Goal: Task Accomplishment & Management: Manage account settings

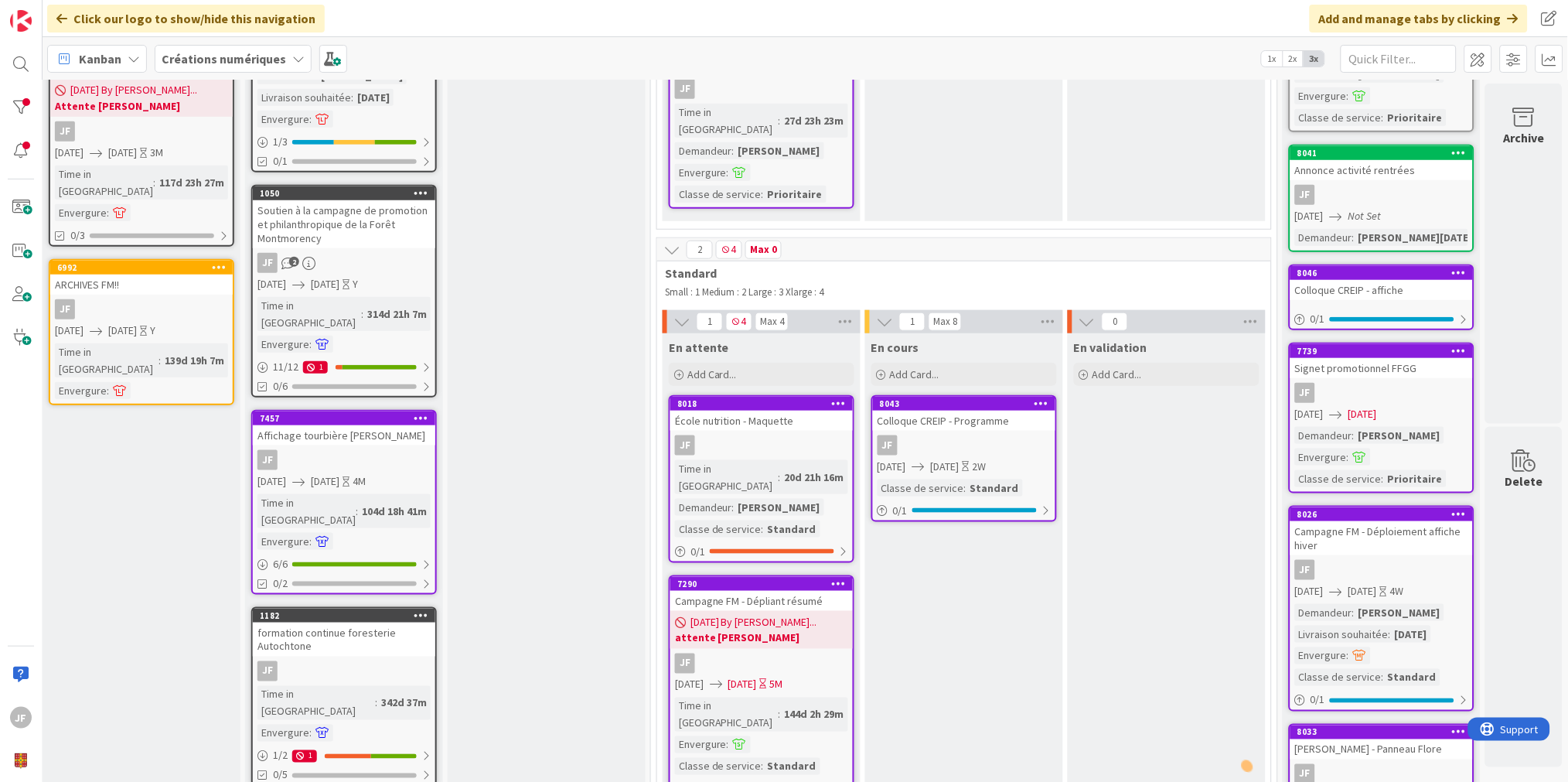
scroll to position [344, 220]
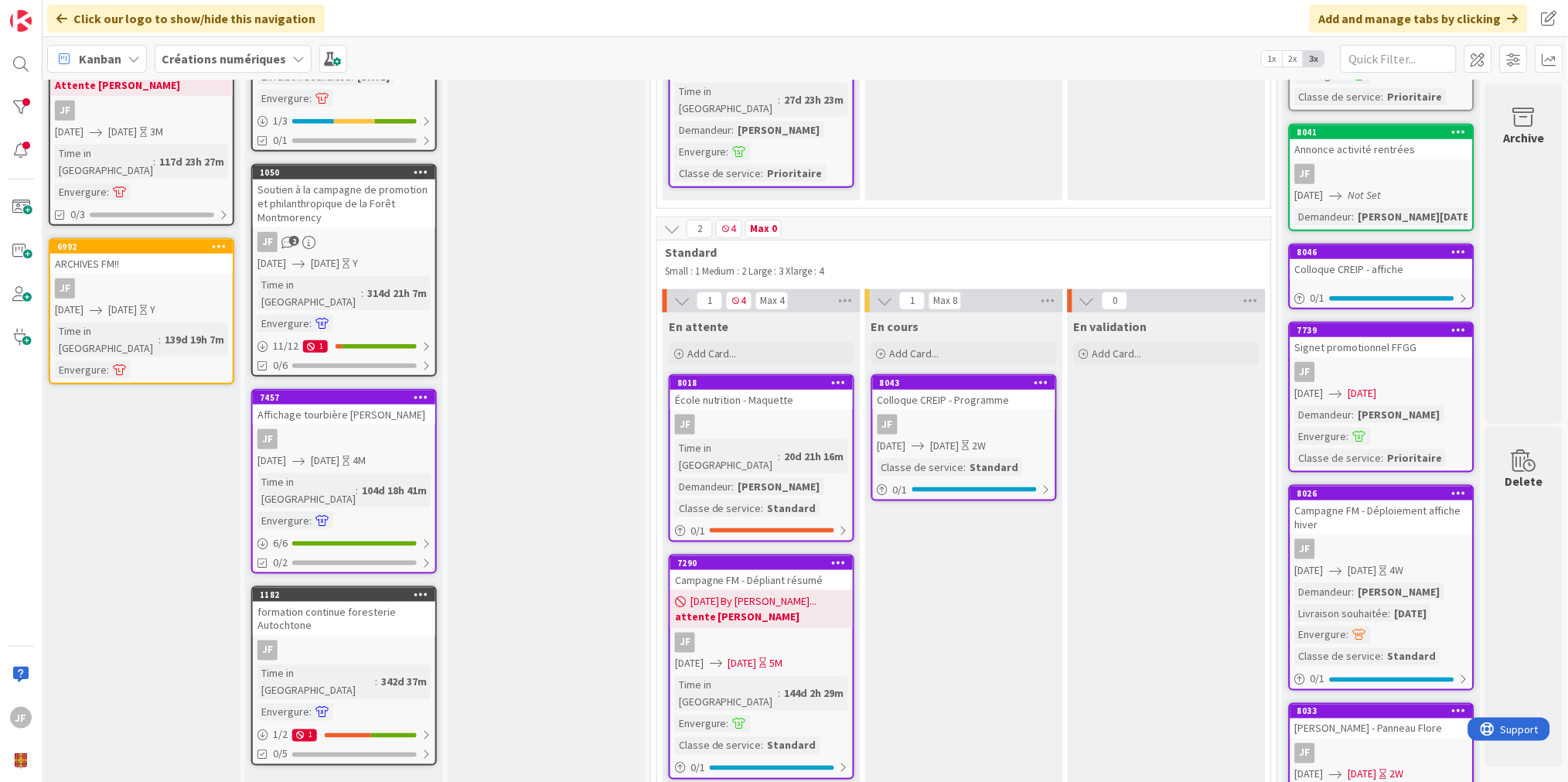
click at [336, 429] on div "JF" at bounding box center [345, 439] width 183 height 20
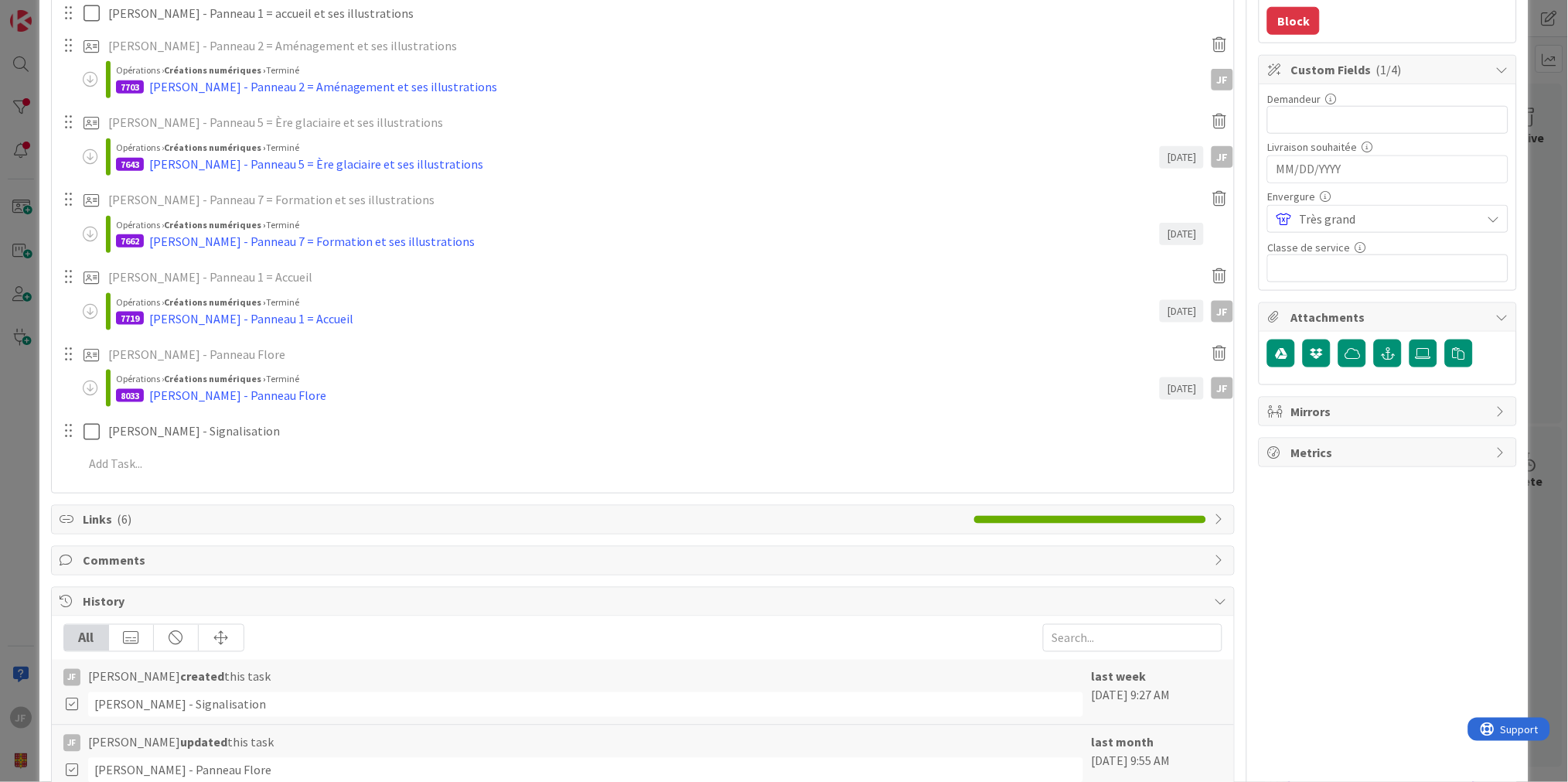
scroll to position [429, 0]
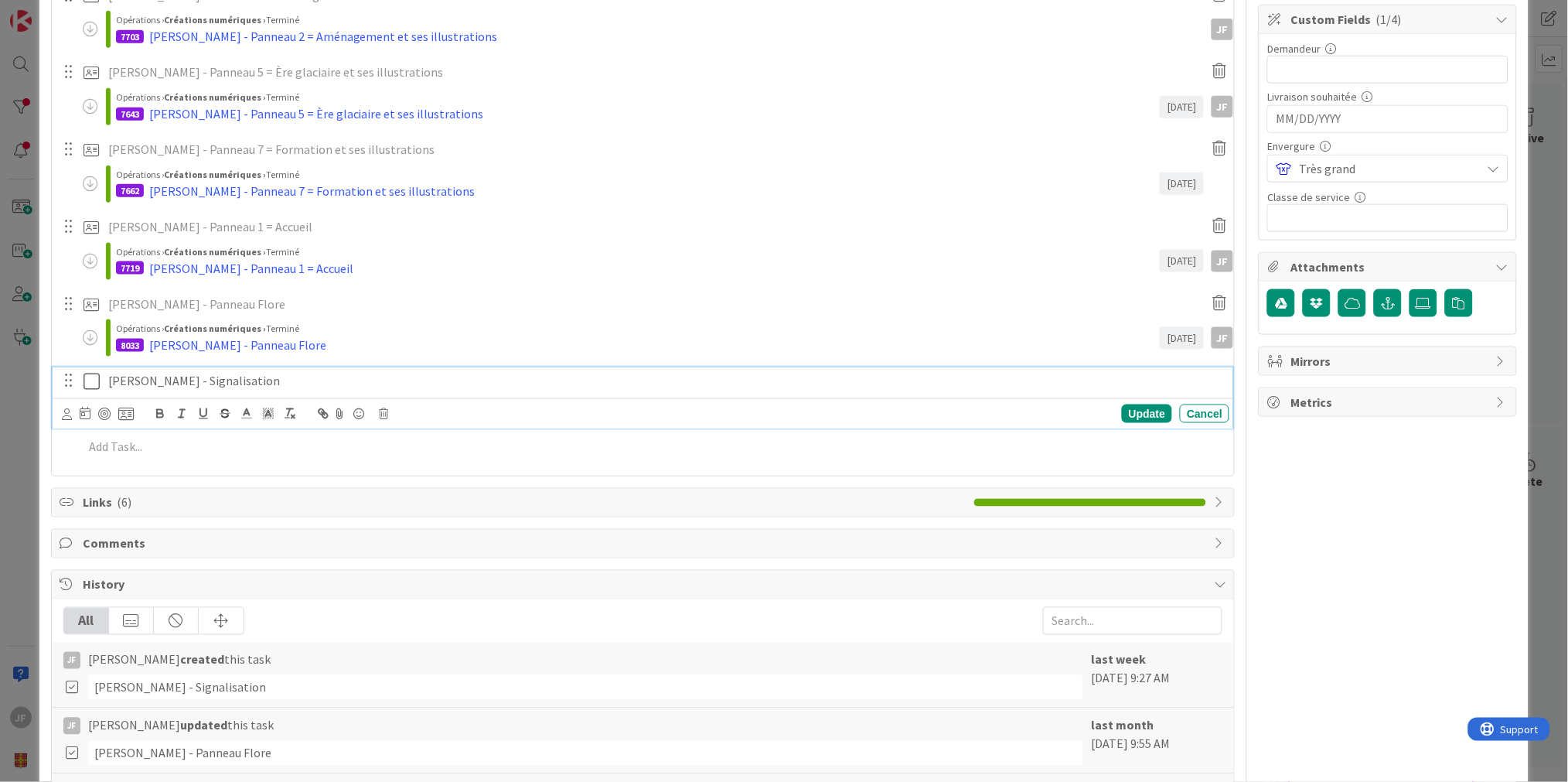
click at [155, 384] on p "[PERSON_NAME] - Signalisation" at bounding box center [666, 381] width 1115 height 18
click at [125, 415] on icon at bounding box center [127, 414] width 16 height 14
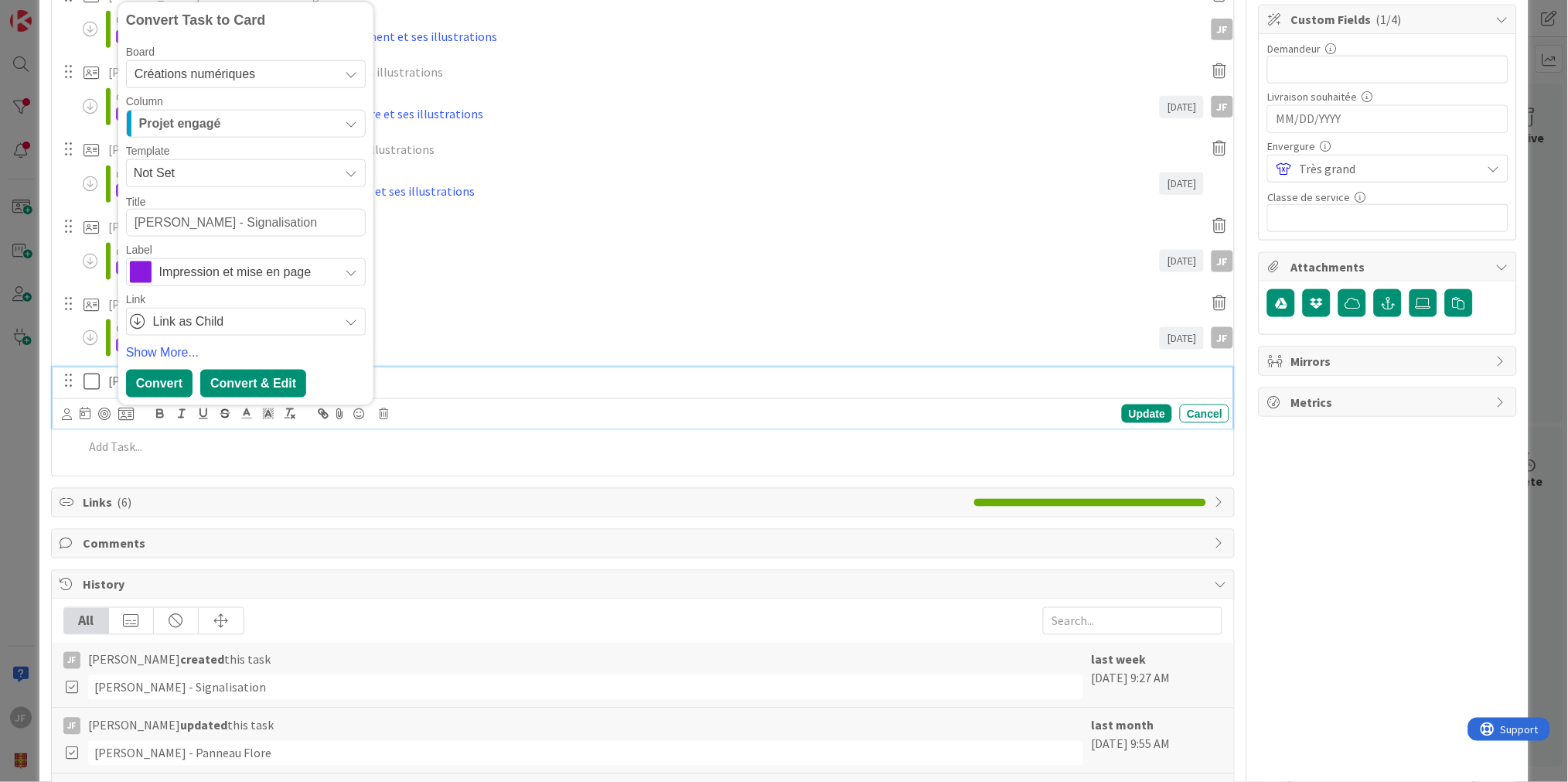
click at [253, 388] on div "Convert & Edit" at bounding box center [253, 384] width 106 height 28
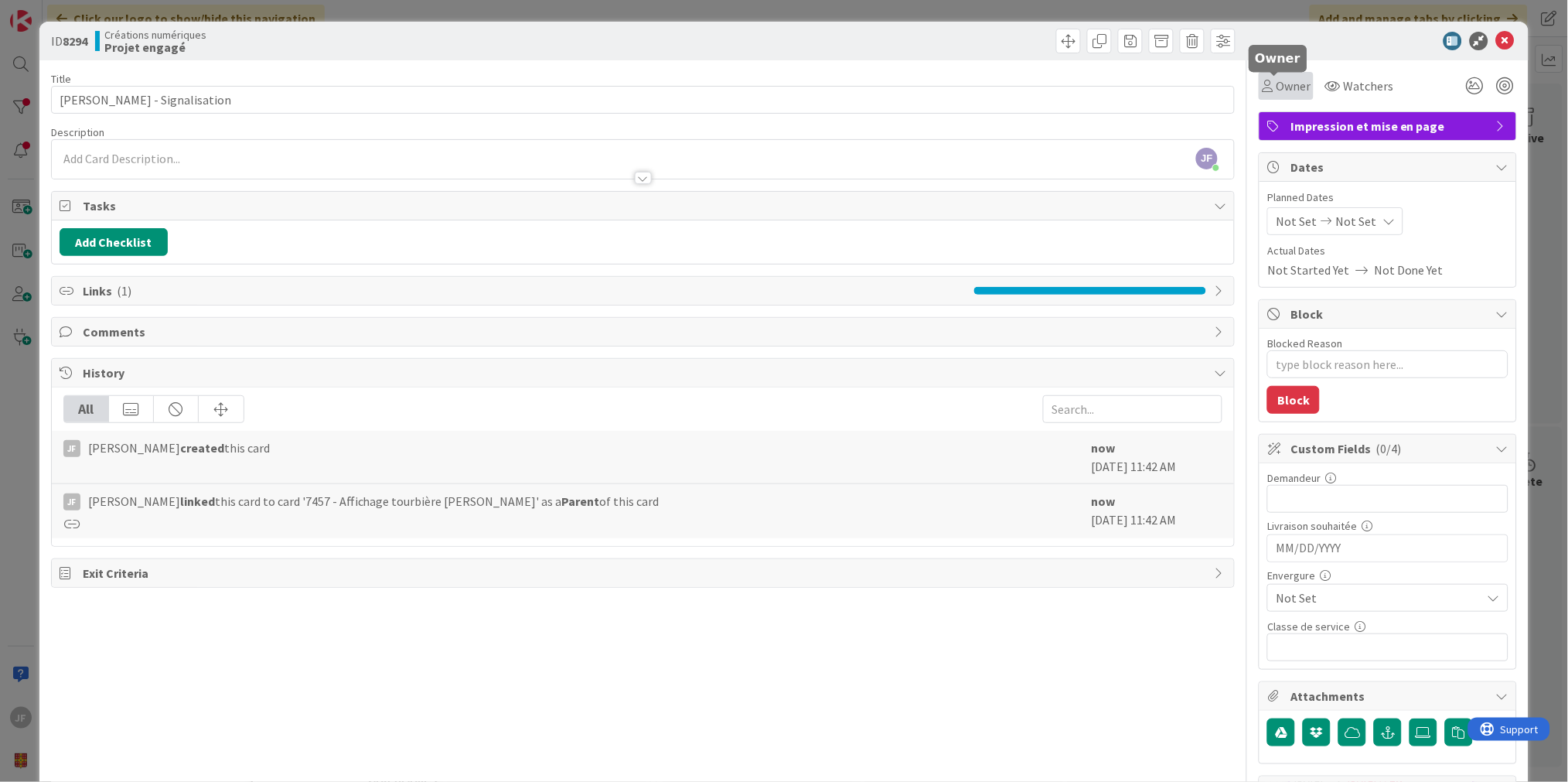
click at [1286, 86] on span "Owner" at bounding box center [1294, 86] width 35 height 19
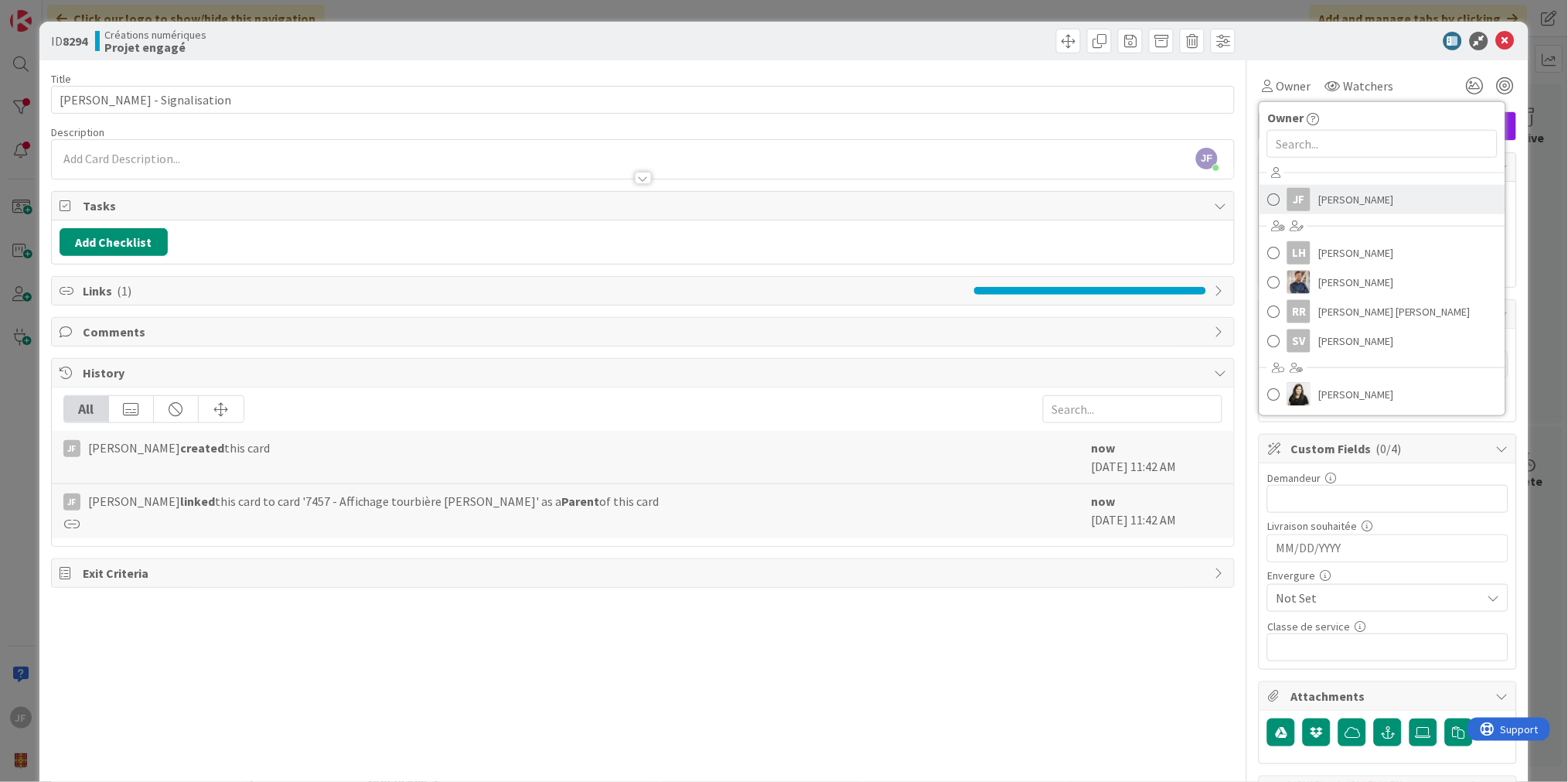
click at [1320, 202] on span "[PERSON_NAME]" at bounding box center [1356, 200] width 75 height 23
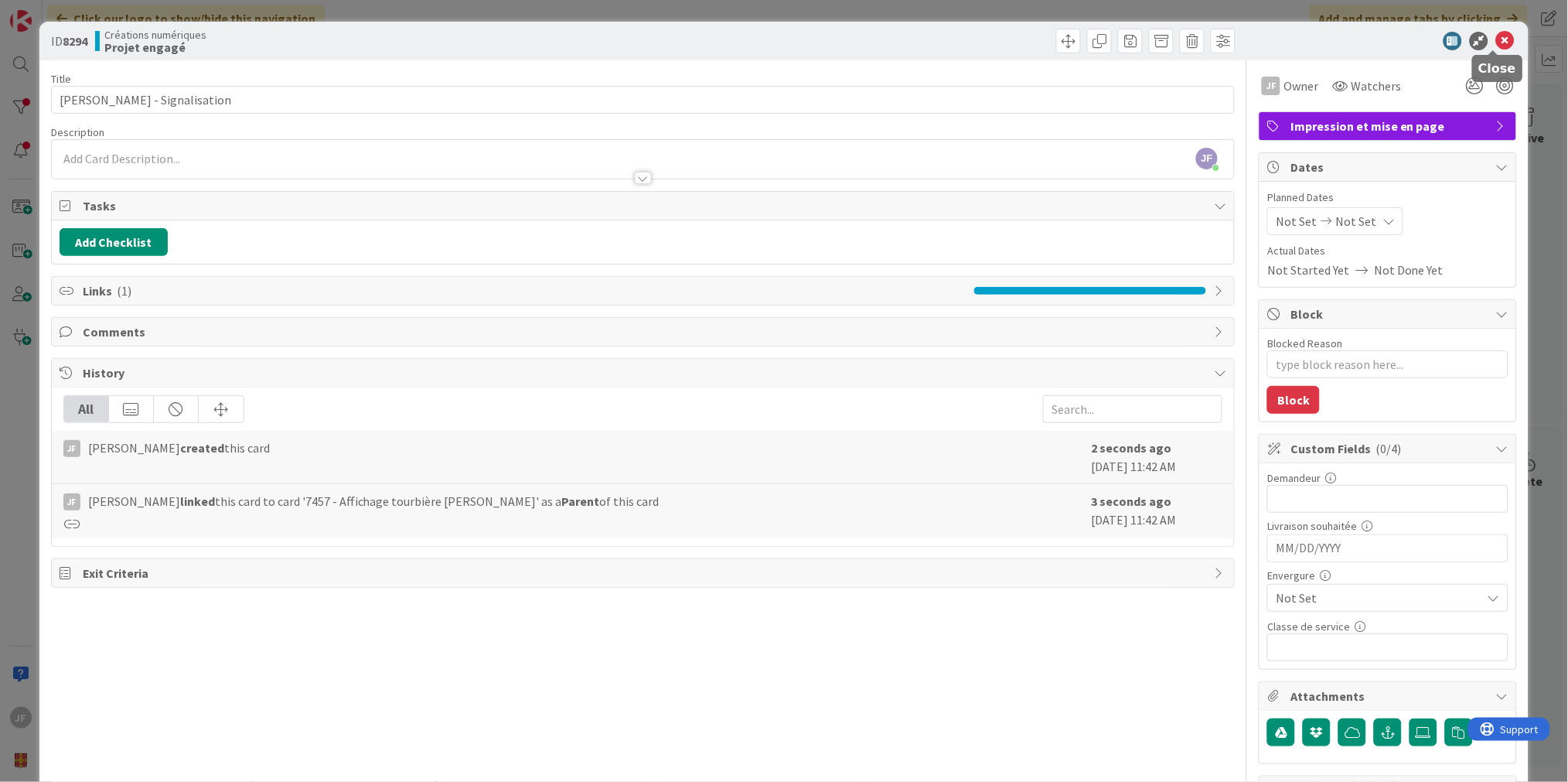
click at [1497, 37] on icon at bounding box center [1506, 41] width 18 height 19
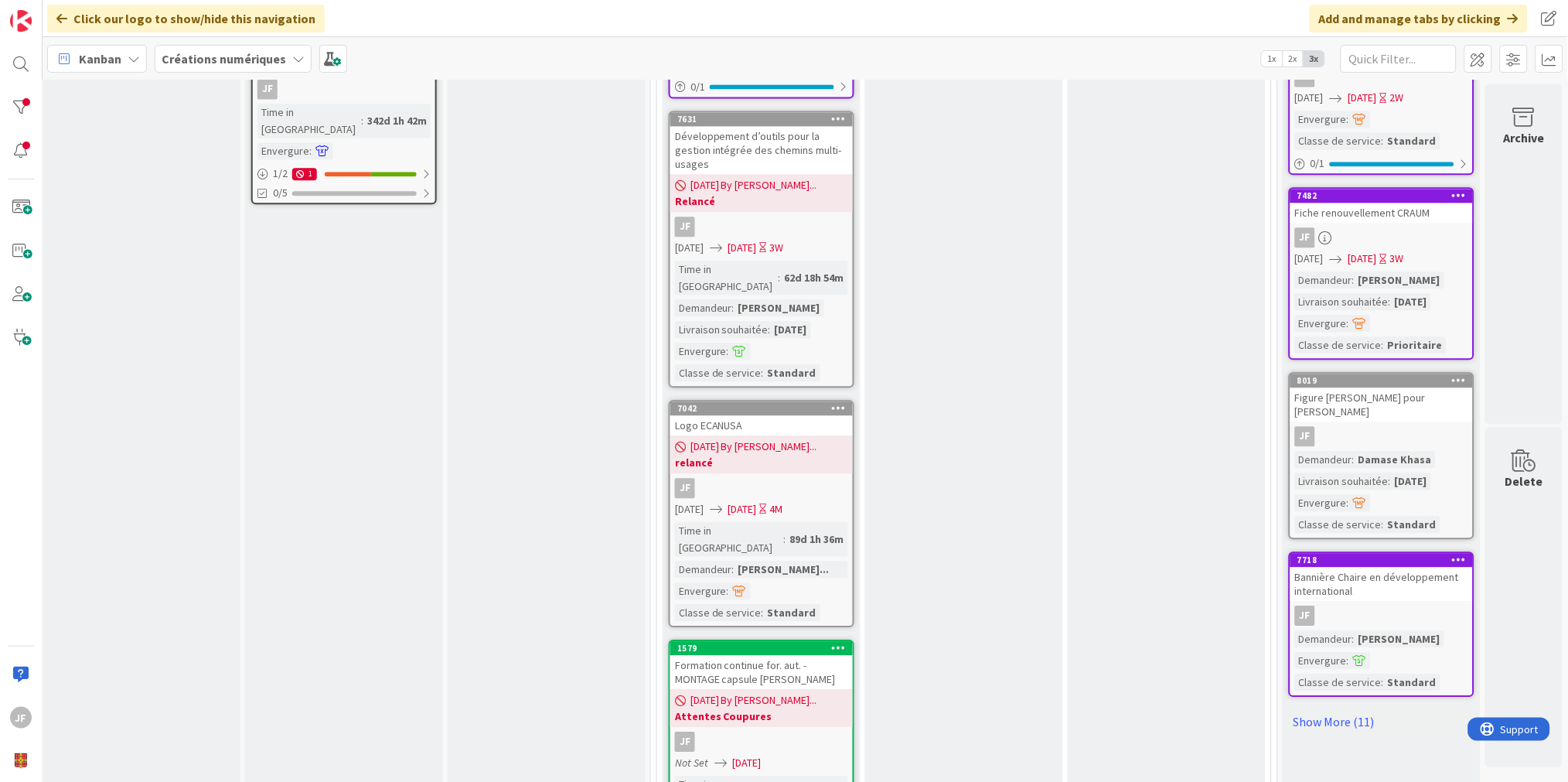
scroll to position [1031, 220]
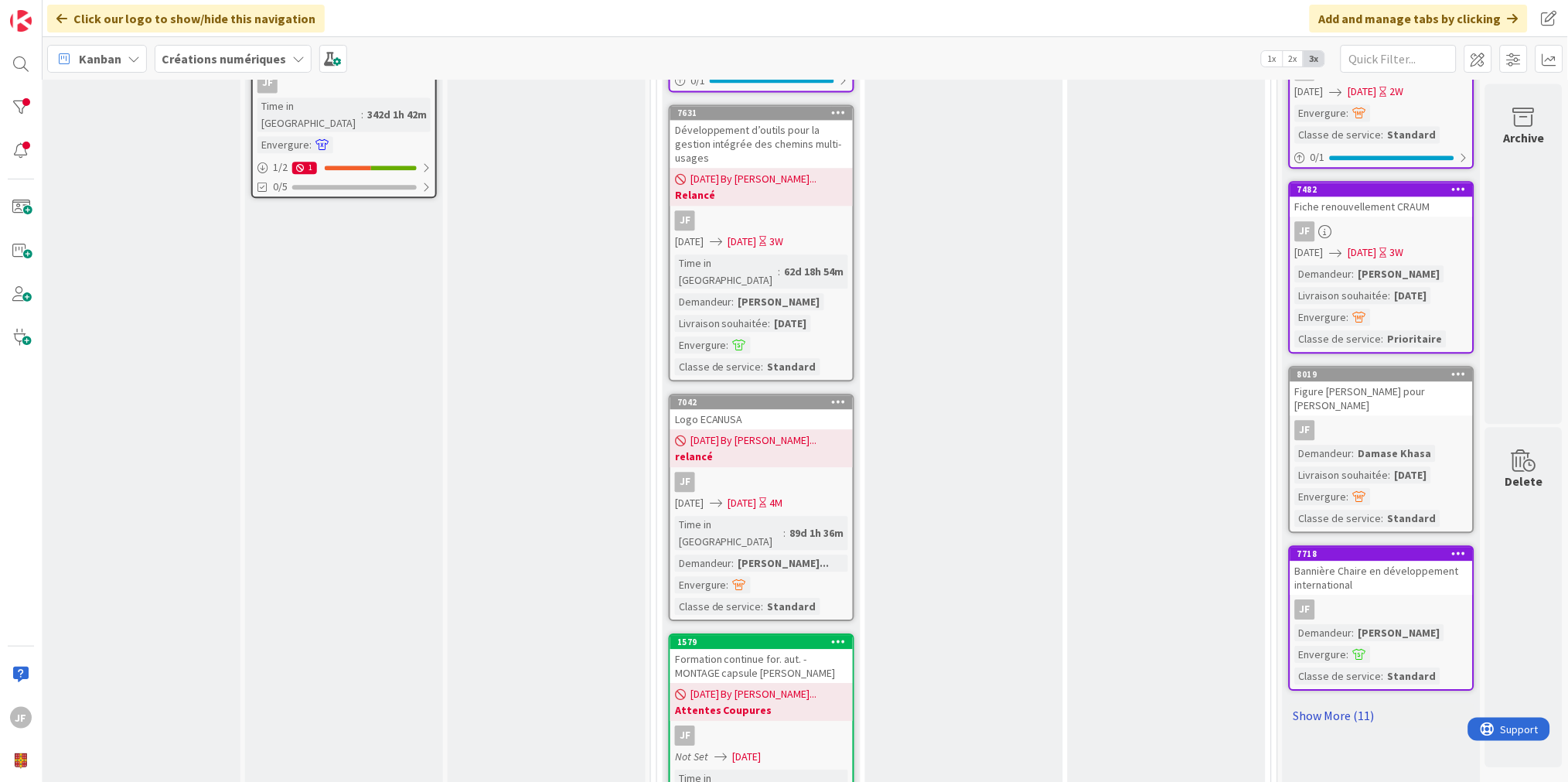
click at [1319, 703] on link "Show More (11)" at bounding box center [1382, 715] width 186 height 24
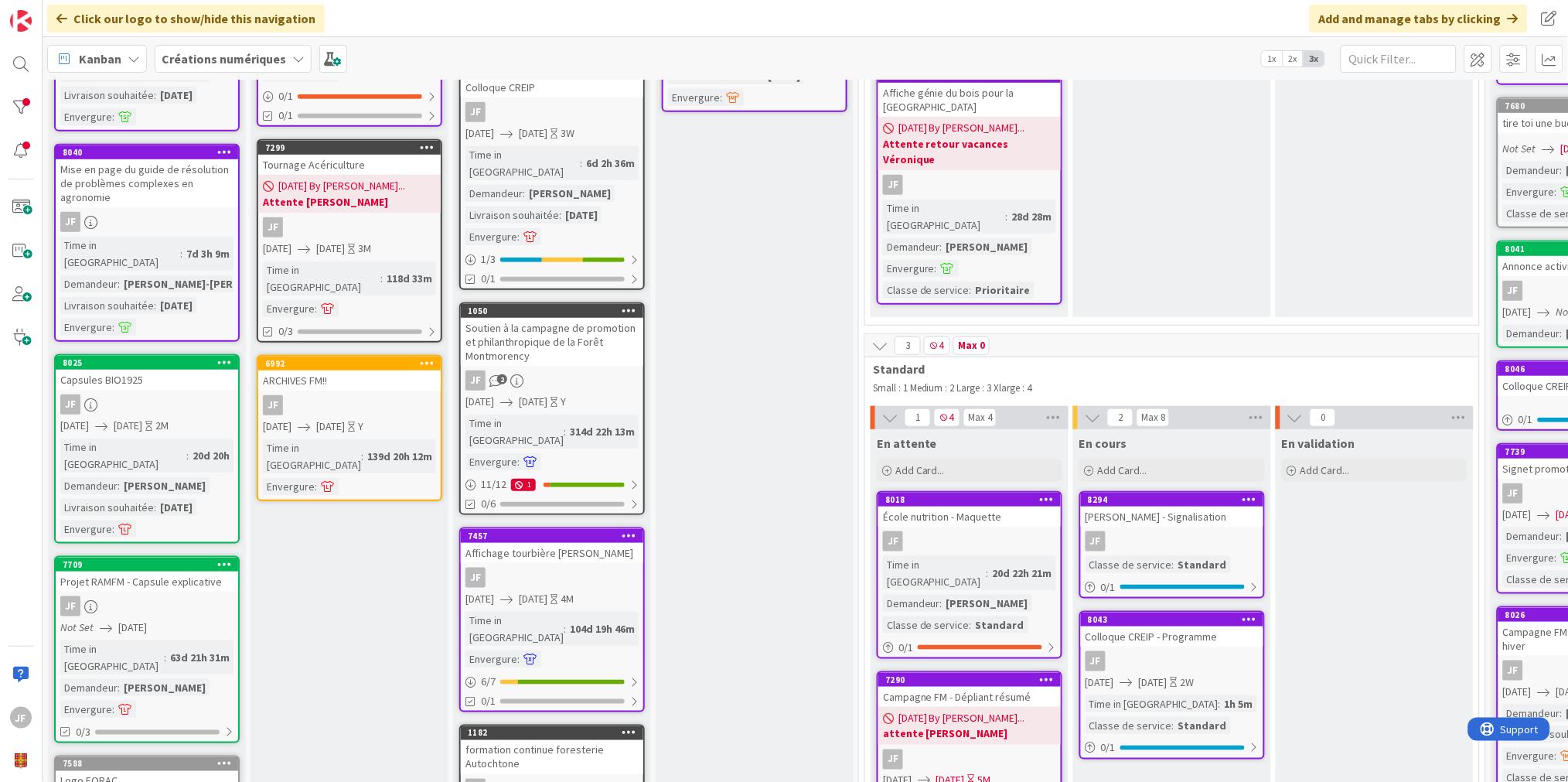
scroll to position [258, 0]
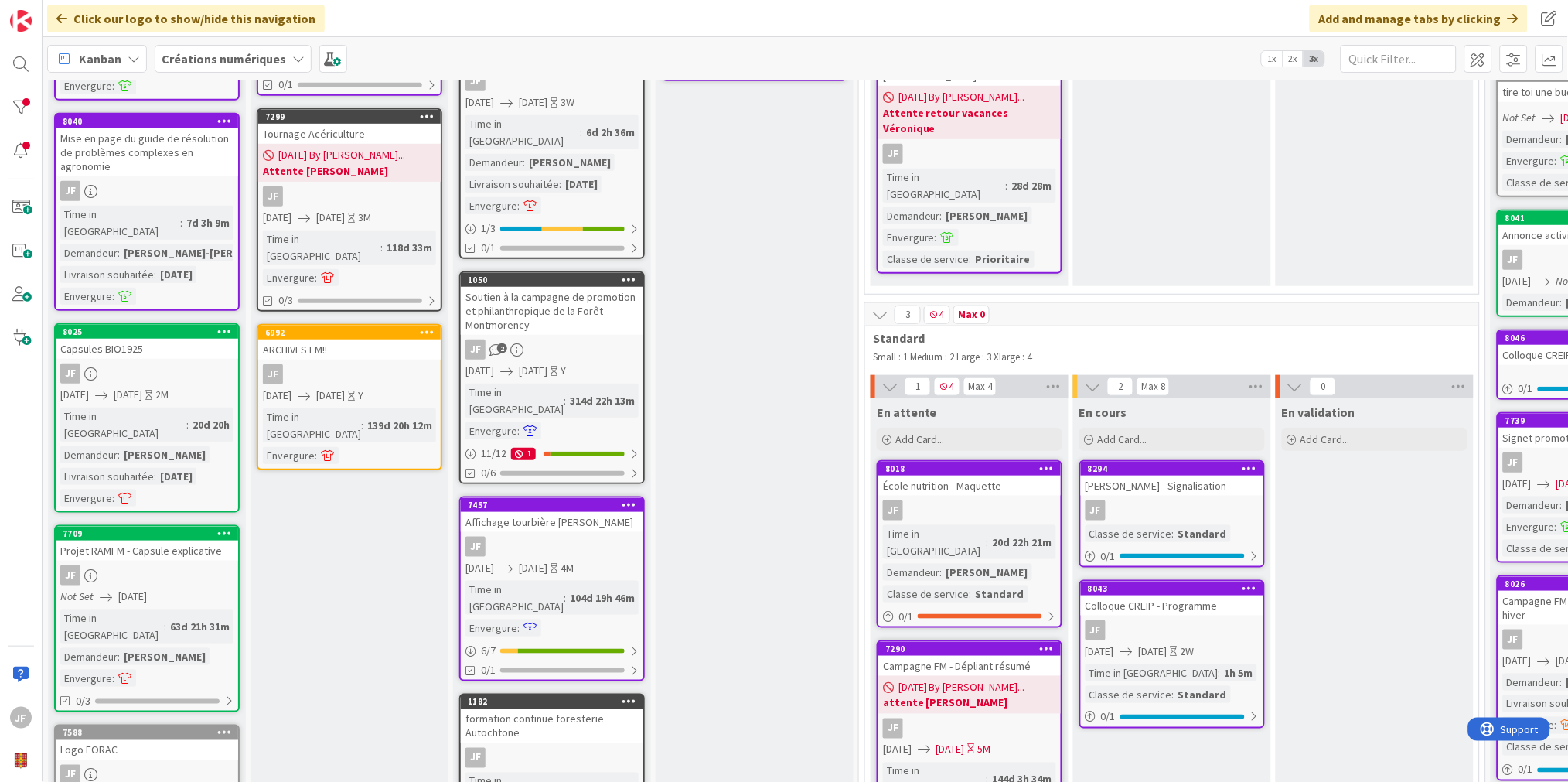
click at [542, 560] on span "[DATE]" at bounding box center [532, 568] width 28 height 17
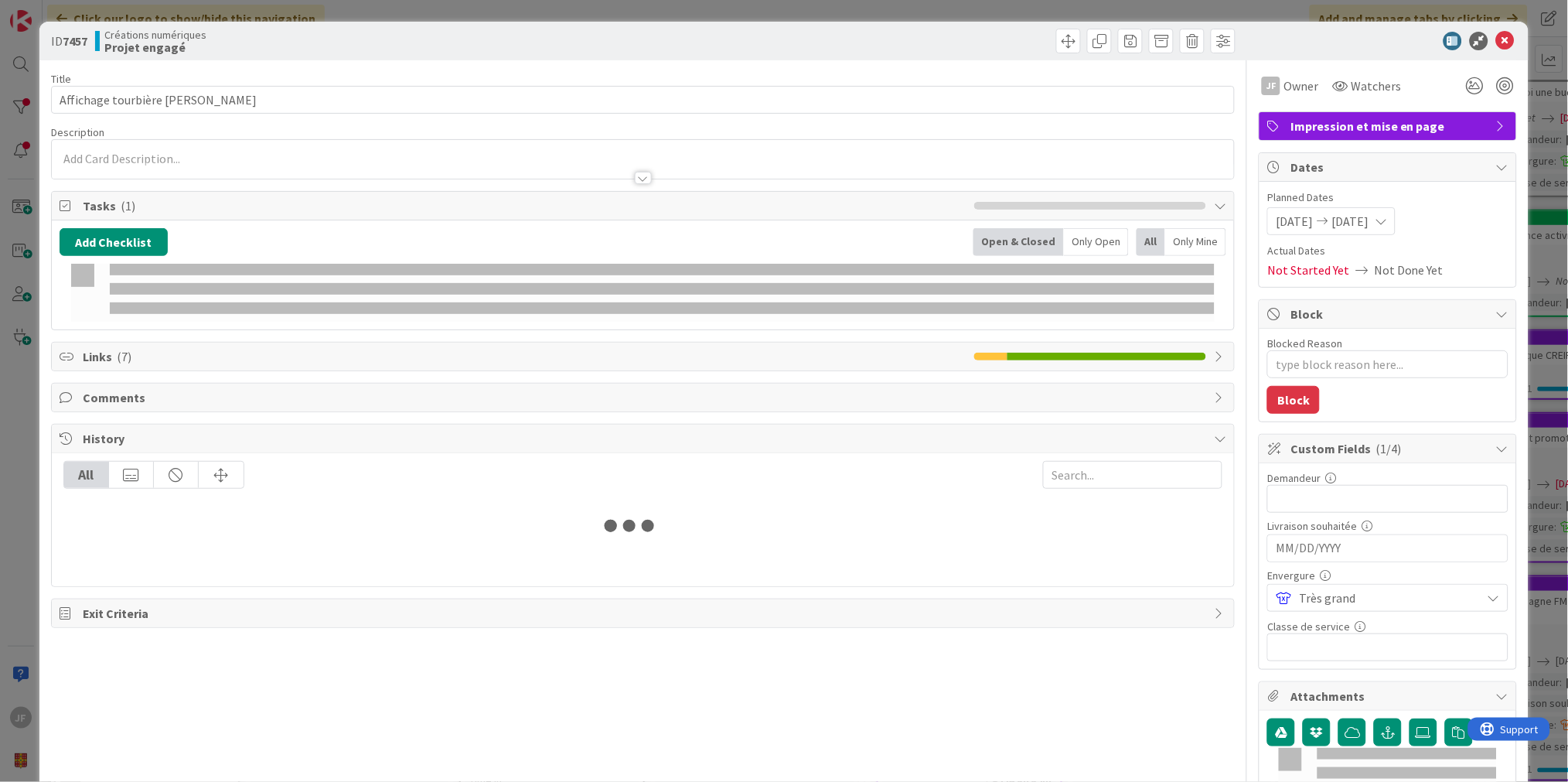
type textarea "x"
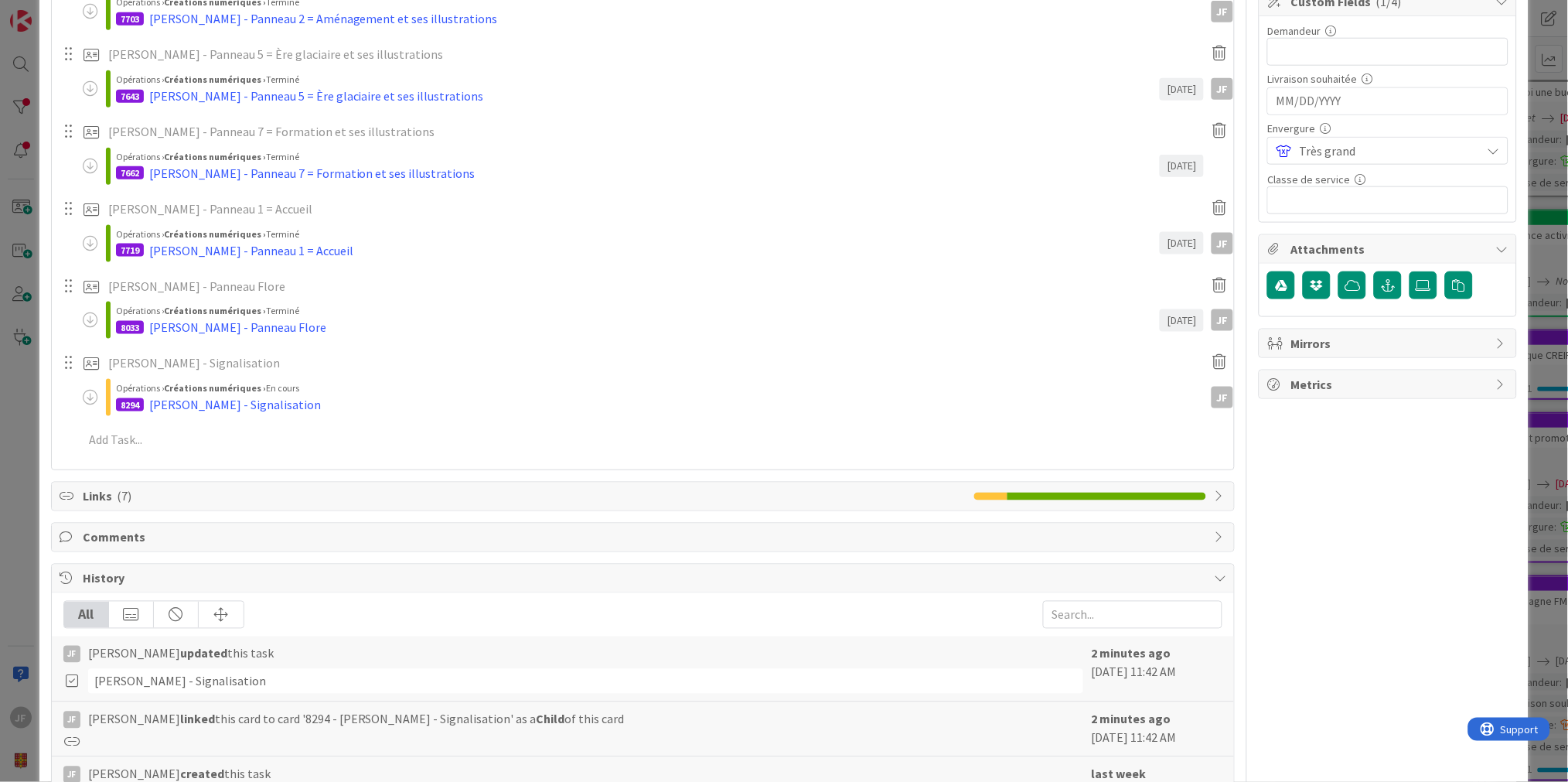
scroll to position [515, 0]
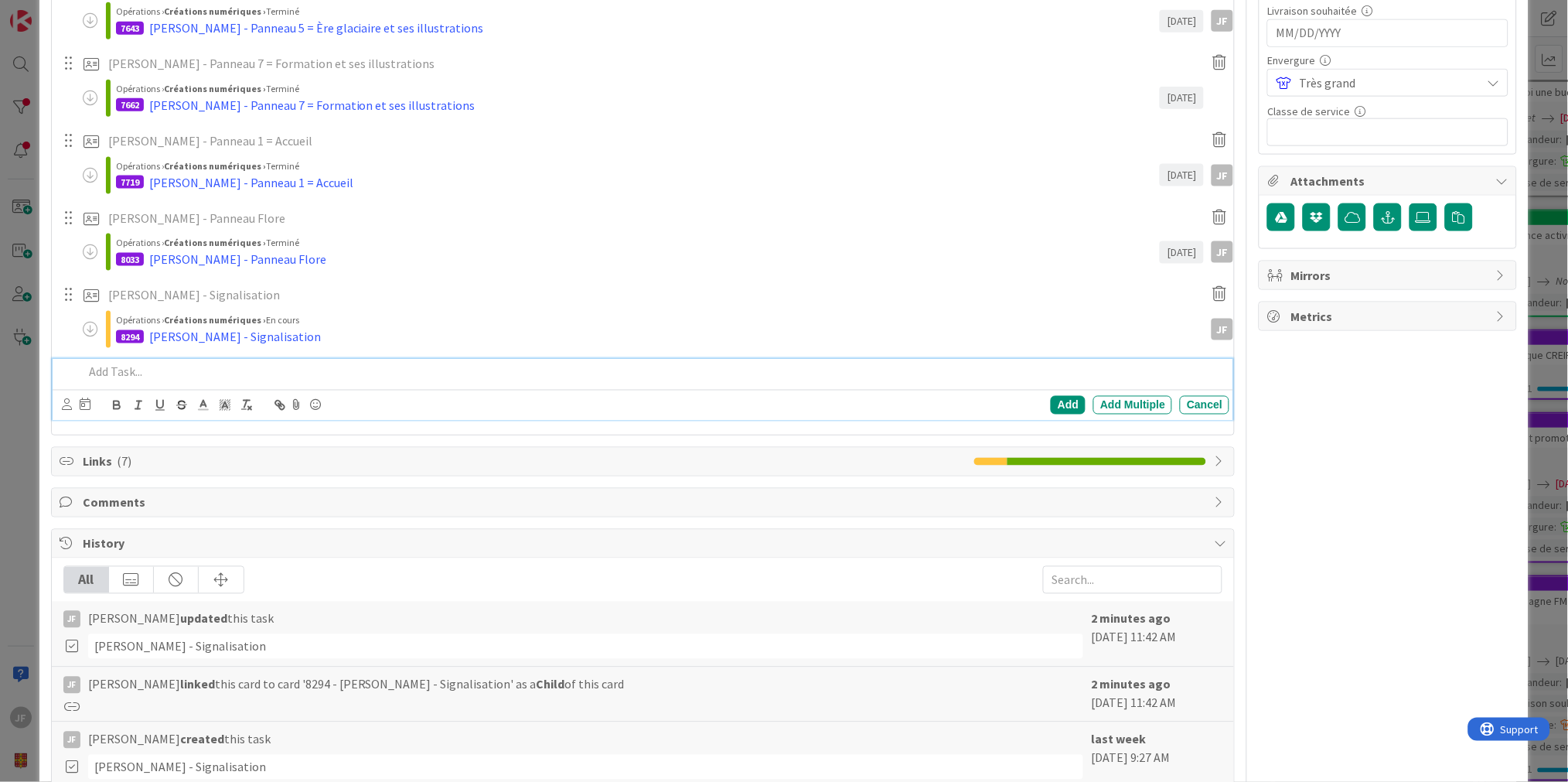
click at [102, 376] on p at bounding box center [654, 372] width 1141 height 18
click at [1055, 398] on div "Add" at bounding box center [1069, 405] width 35 height 19
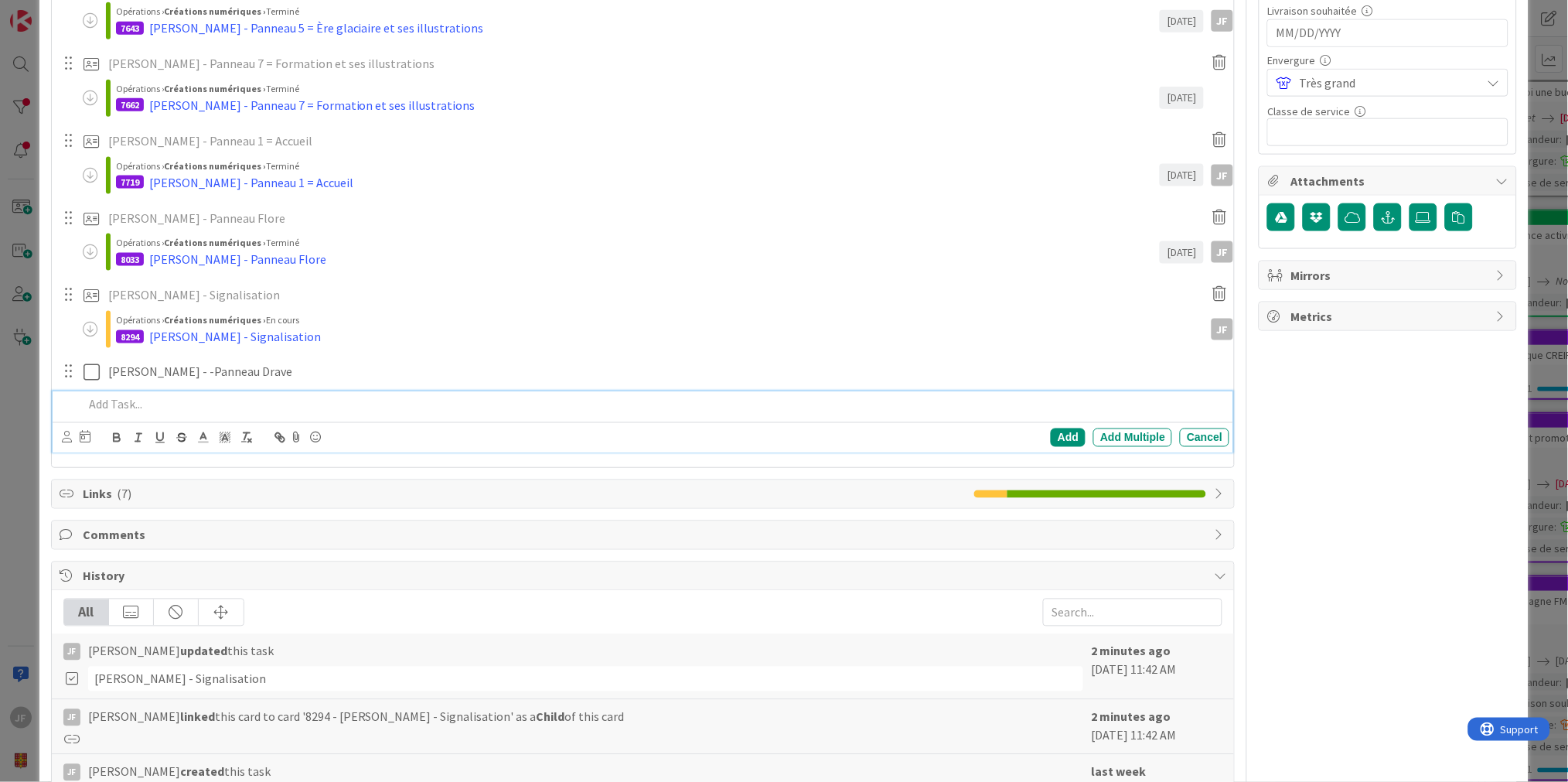
click at [127, 405] on p at bounding box center [654, 405] width 1141 height 18
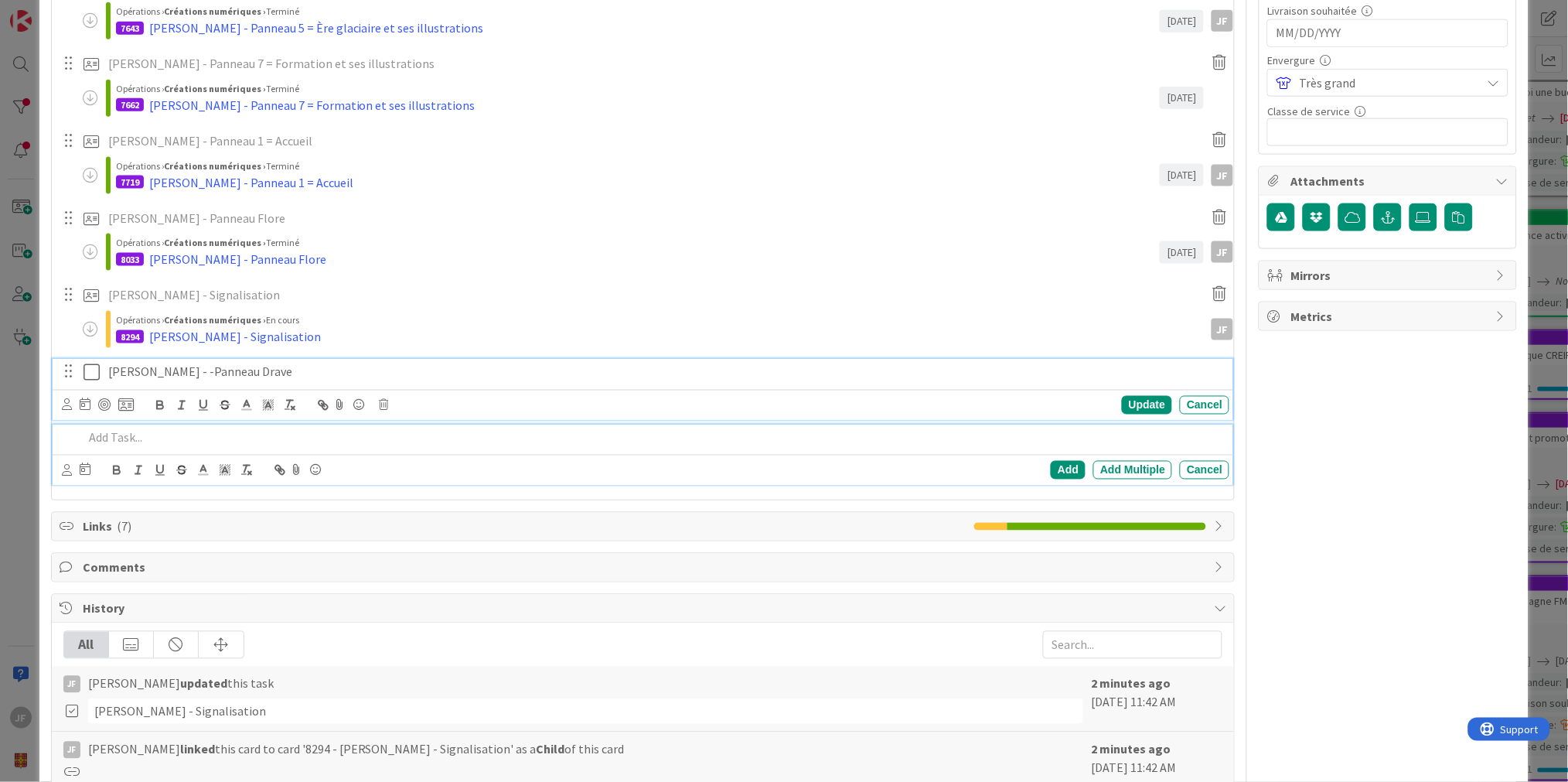
click at [126, 361] on div "[PERSON_NAME] - -Panneau Drave" at bounding box center [666, 373] width 1128 height 27
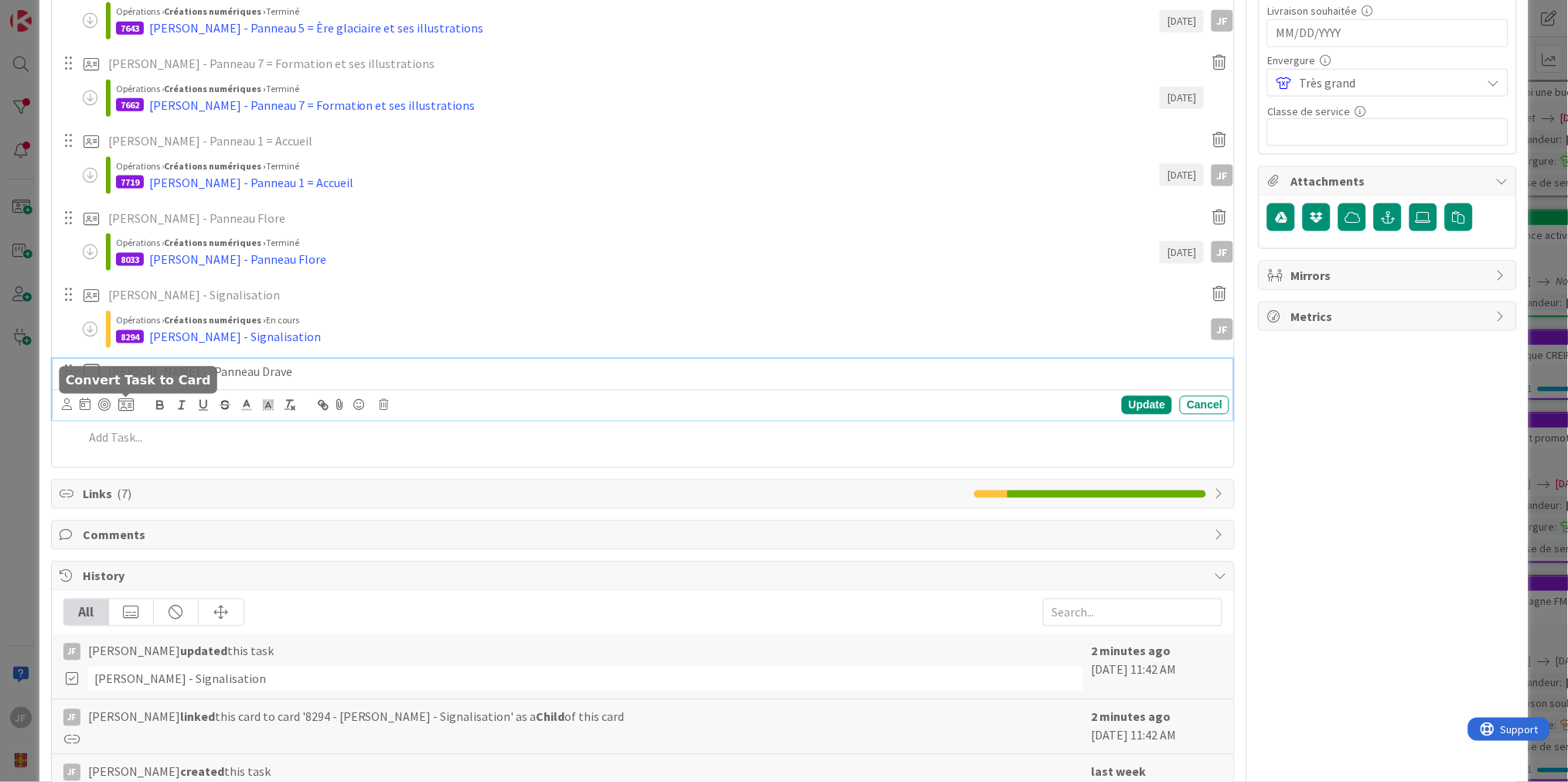
click at [129, 406] on icon at bounding box center [127, 405] width 16 height 14
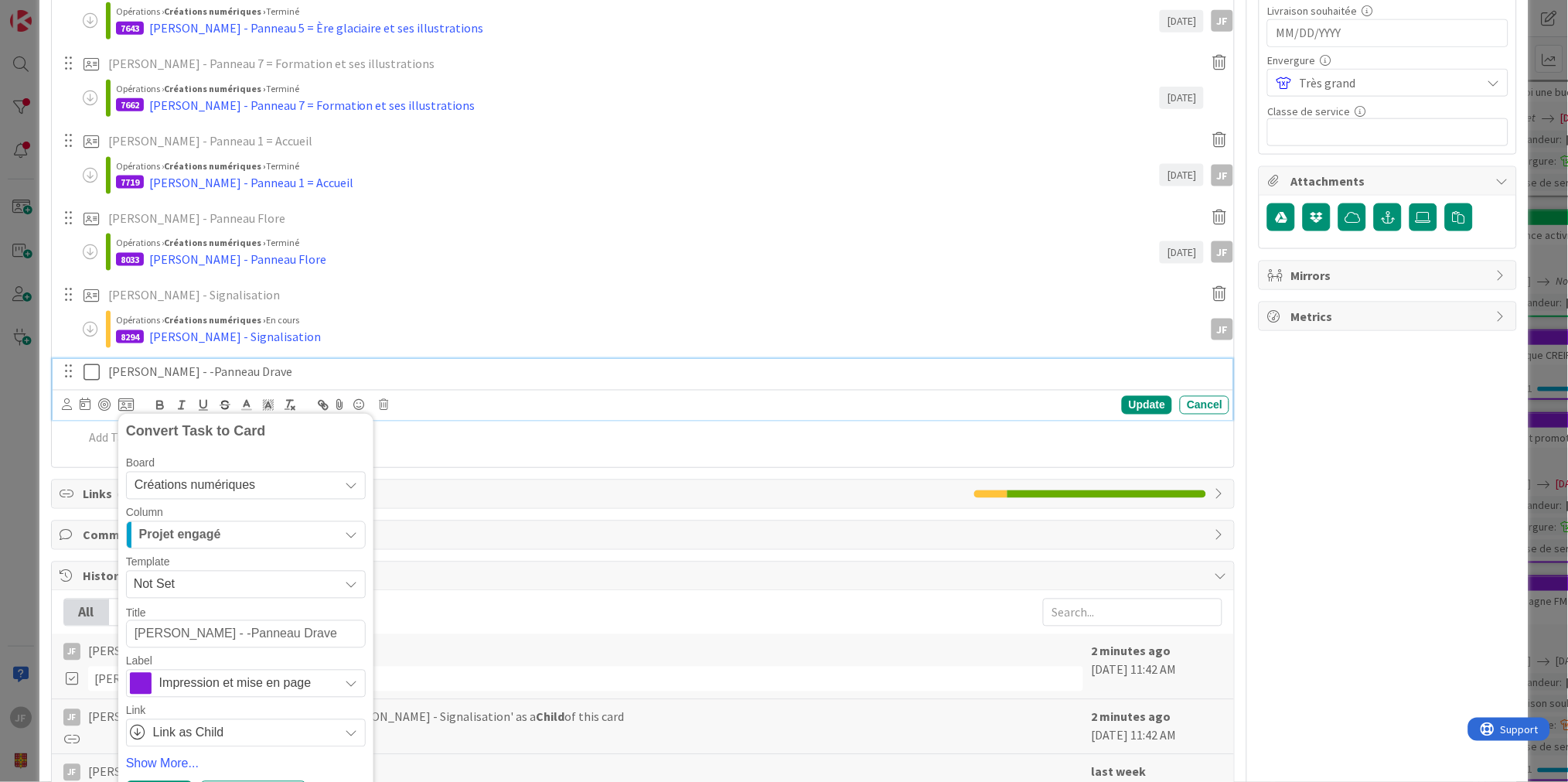
click at [243, 684] on span "Impression et mise en page" at bounding box center [245, 684] width 171 height 21
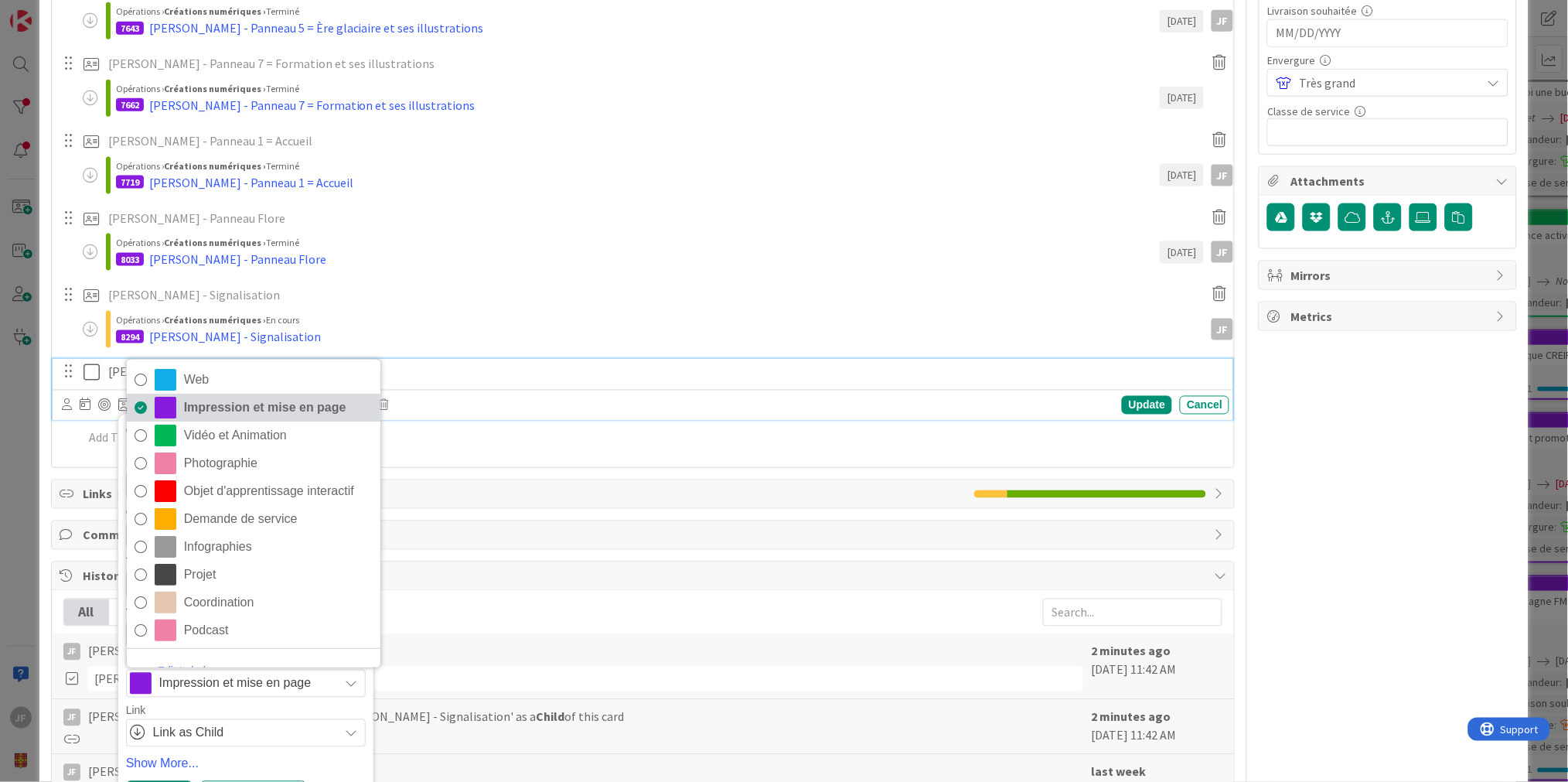
click at [220, 405] on span "Impression et mise en page" at bounding box center [278, 408] width 189 height 23
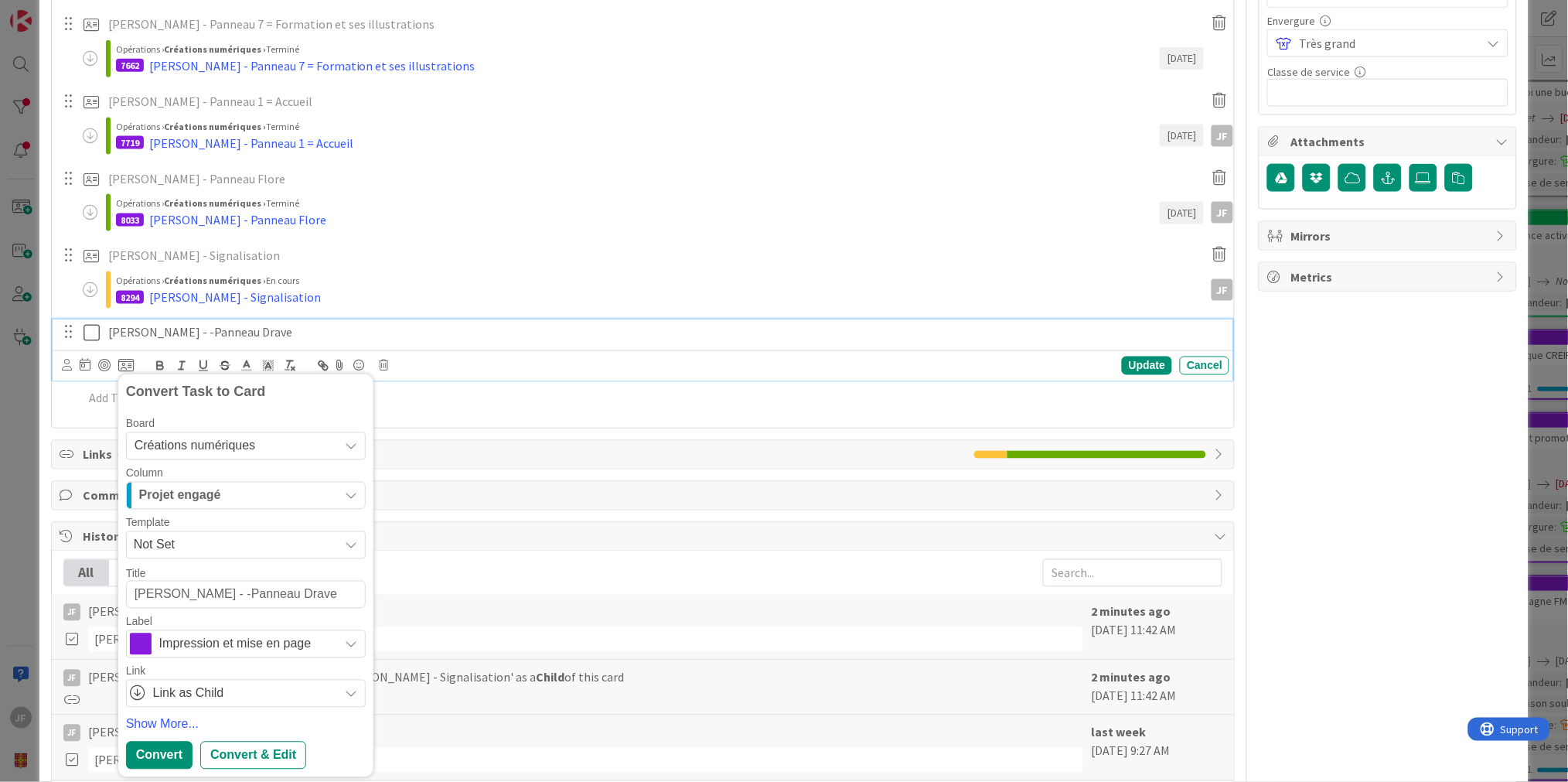
scroll to position [601, 0]
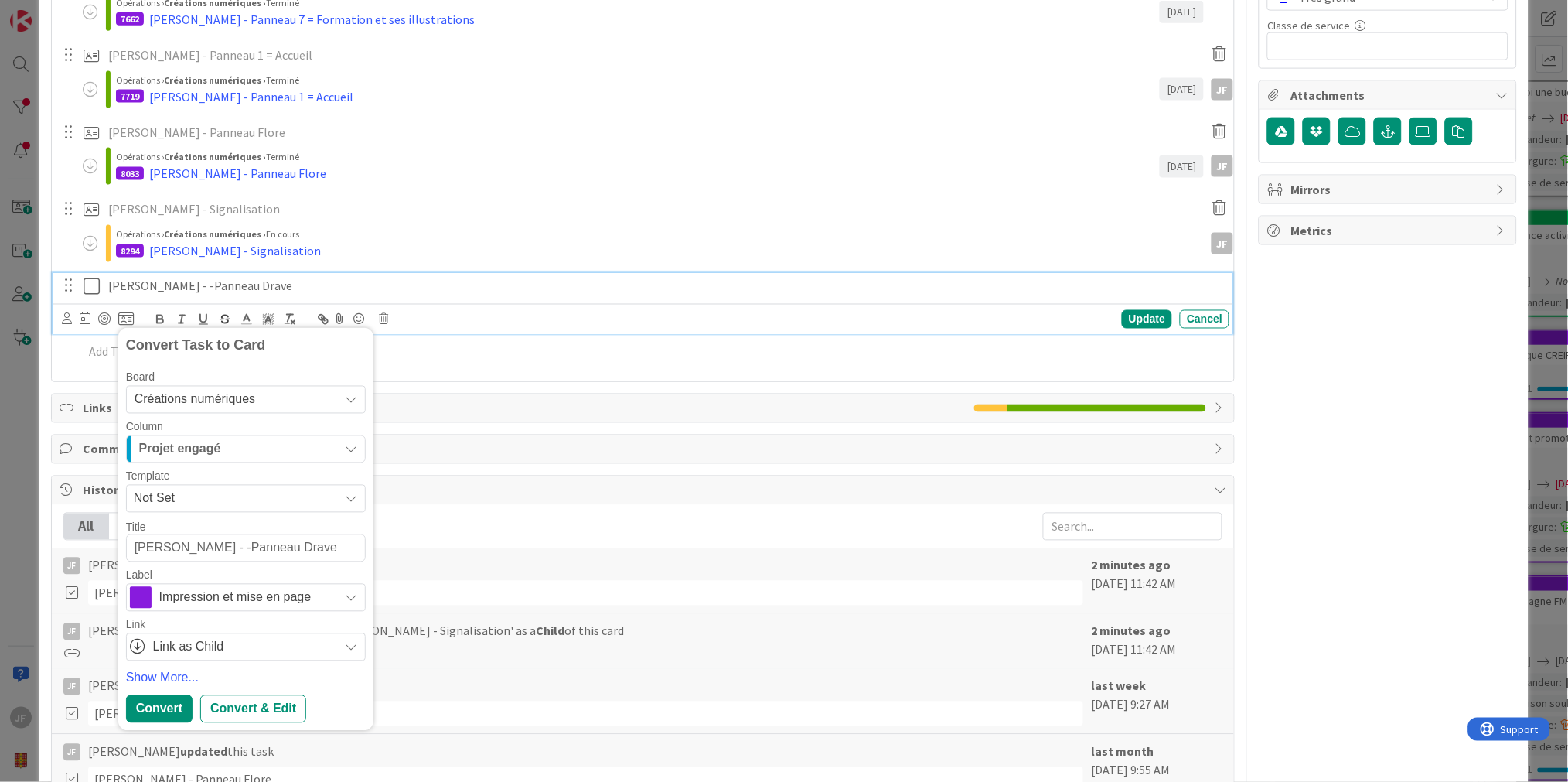
click at [223, 451] on div "Projet engagé" at bounding box center [237, 449] width 203 height 24
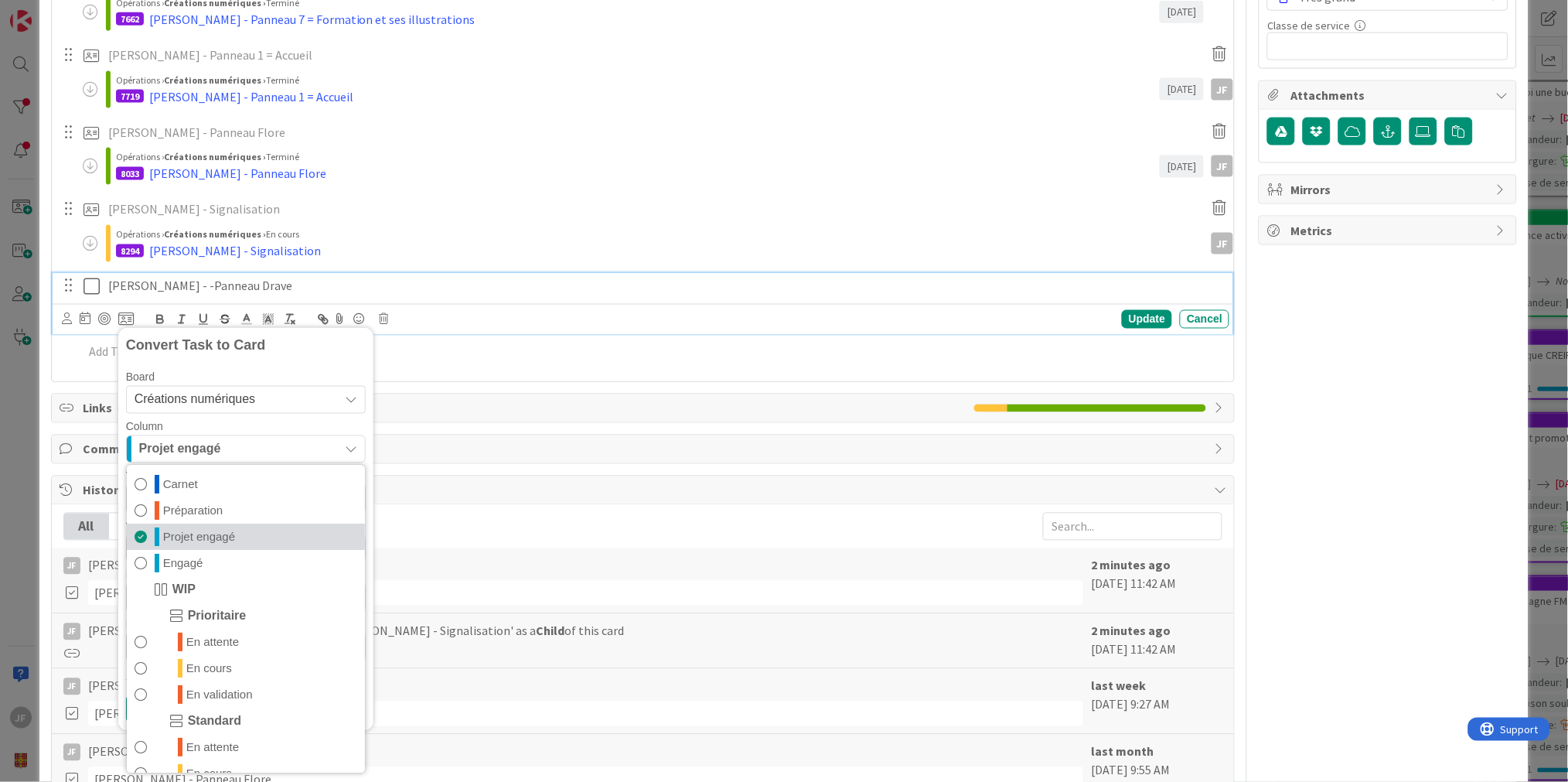
click at [205, 532] on span "Projet engagé" at bounding box center [200, 538] width 72 height 19
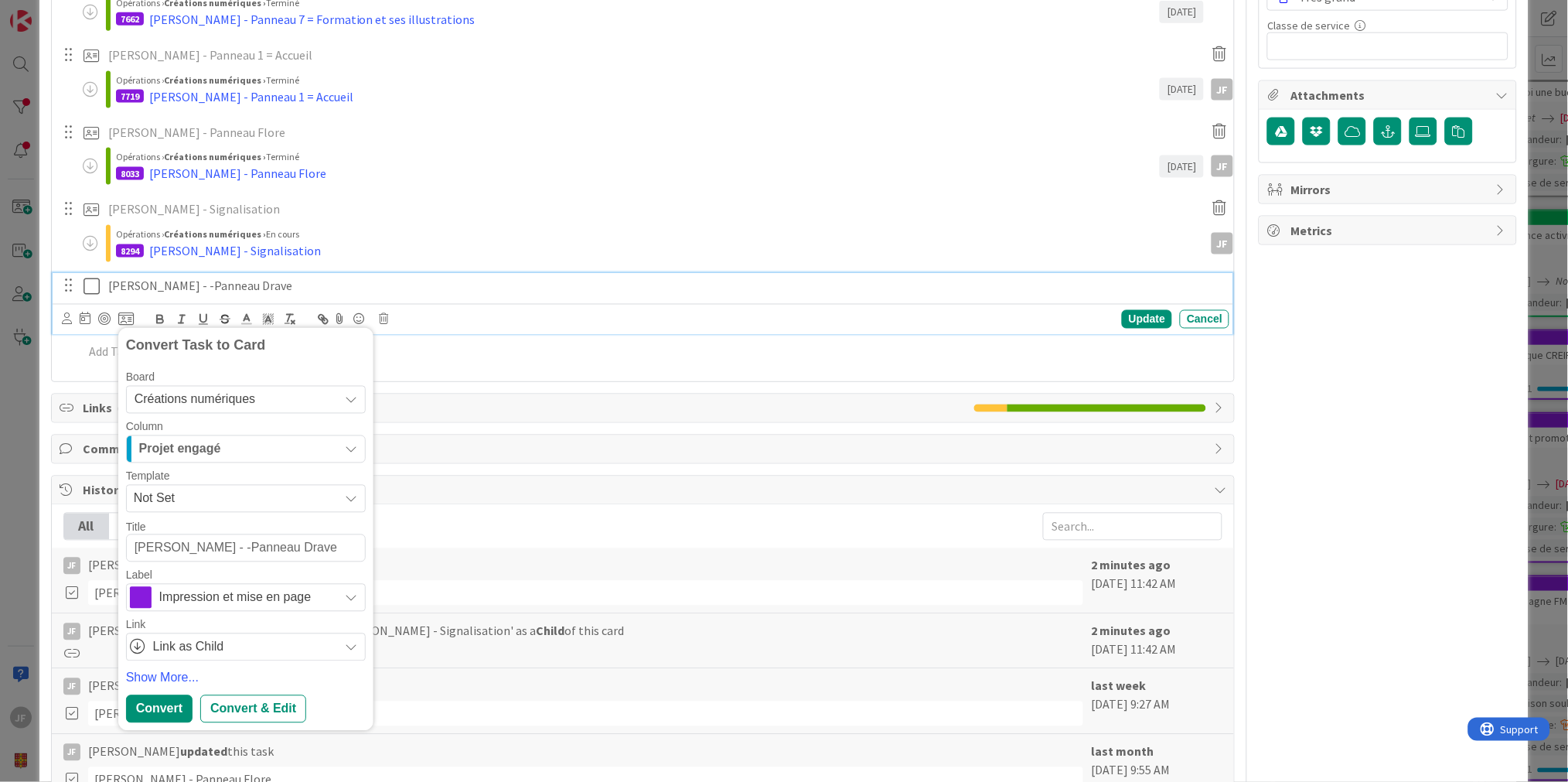
click at [216, 446] on span "Projet engagé" at bounding box center [180, 449] width 82 height 20
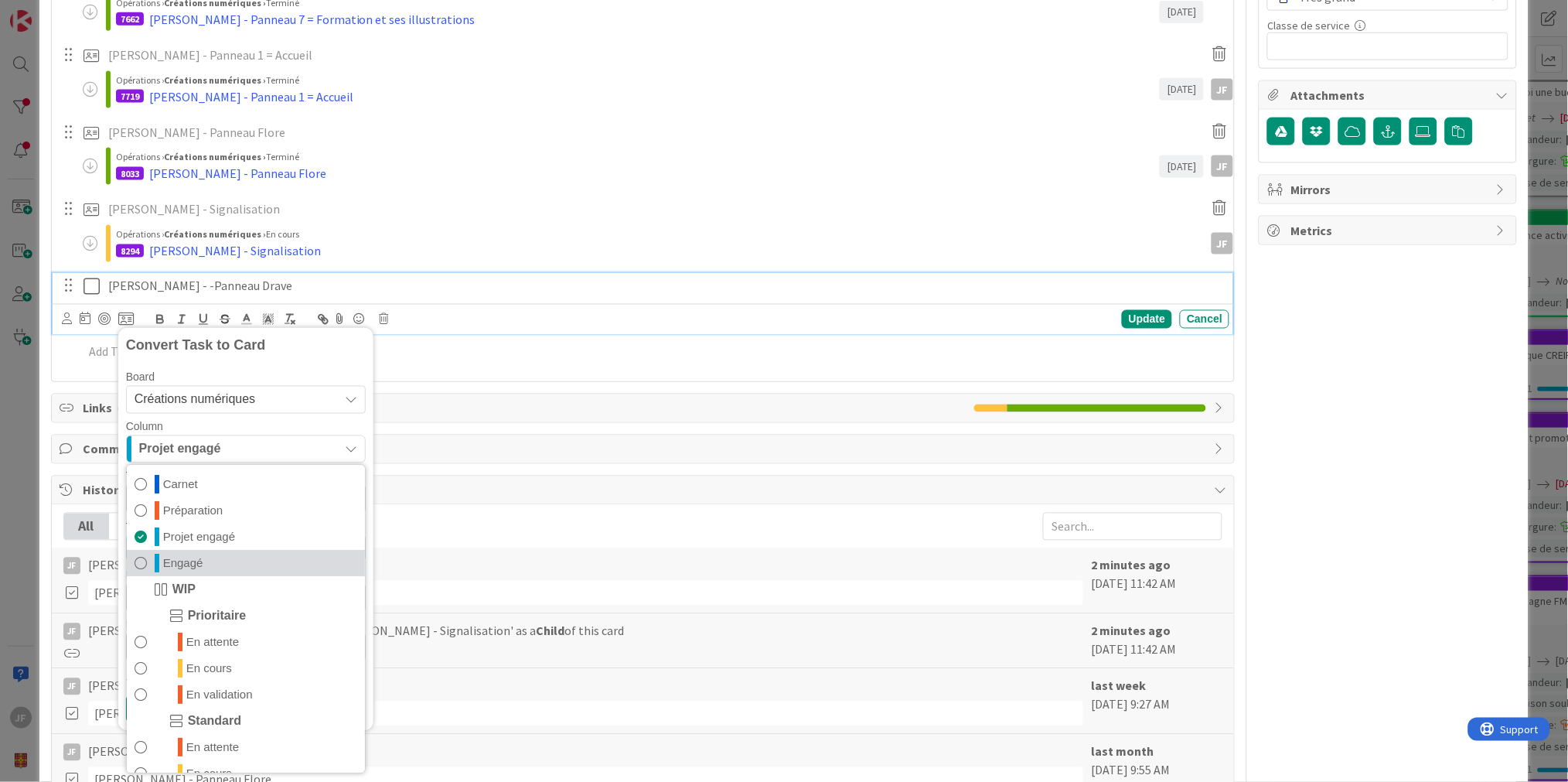
click at [173, 567] on span "Engagé" at bounding box center [183, 564] width 40 height 19
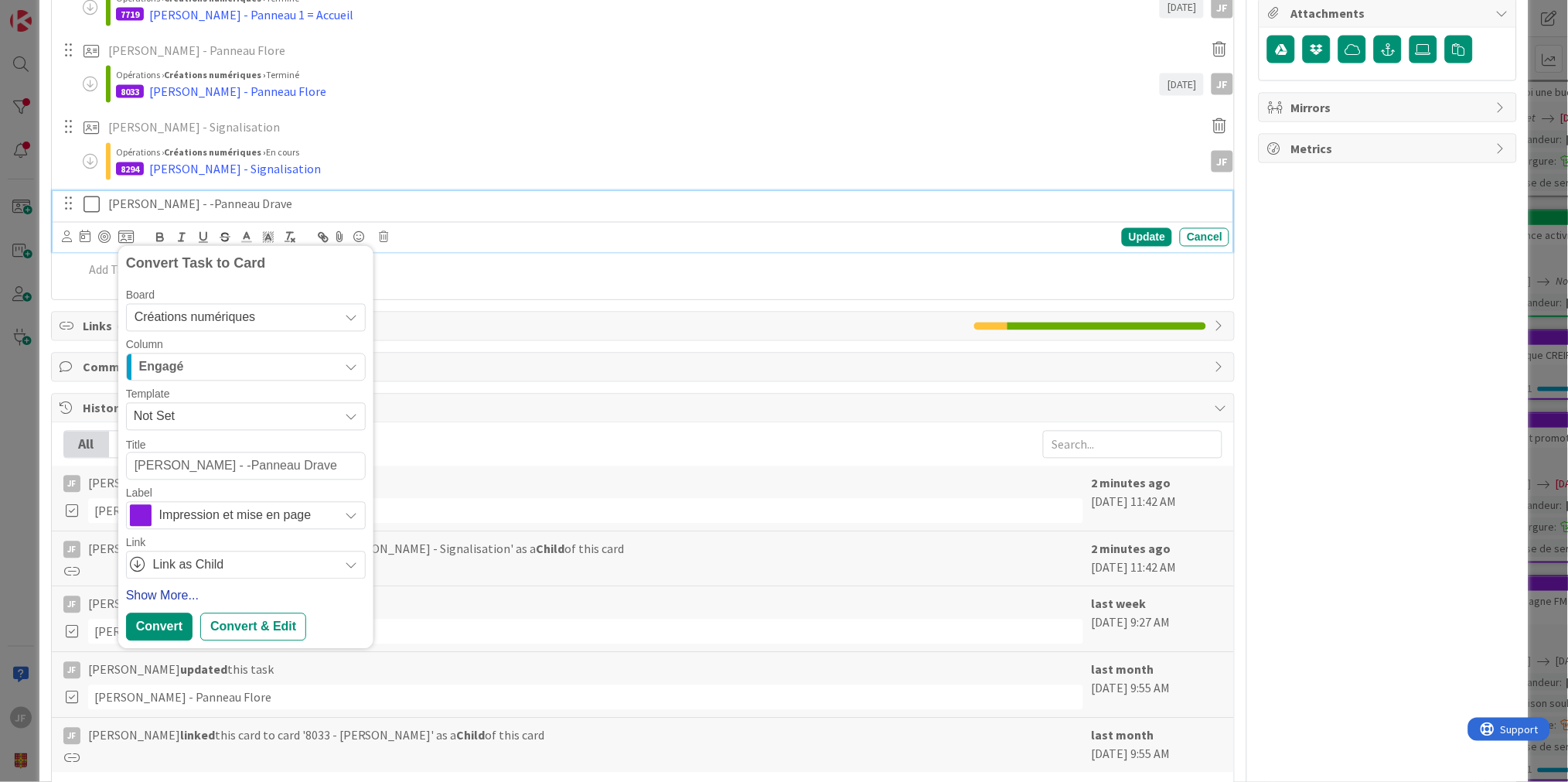
scroll to position [688, 0]
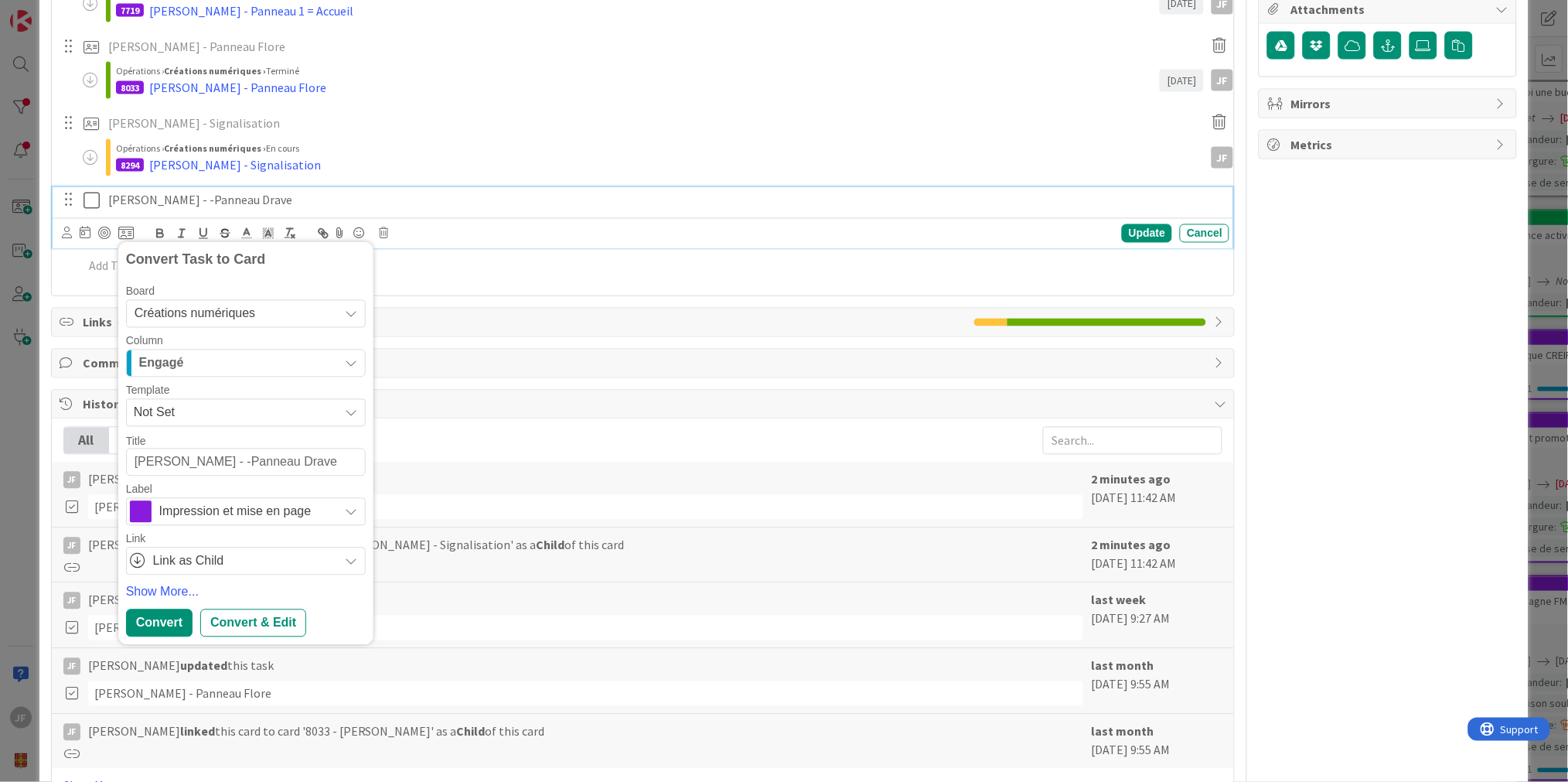
click at [188, 560] on span "Link as Child" at bounding box center [241, 562] width 178 height 21
click at [228, 623] on div "Convert & Edit" at bounding box center [253, 623] width 106 height 28
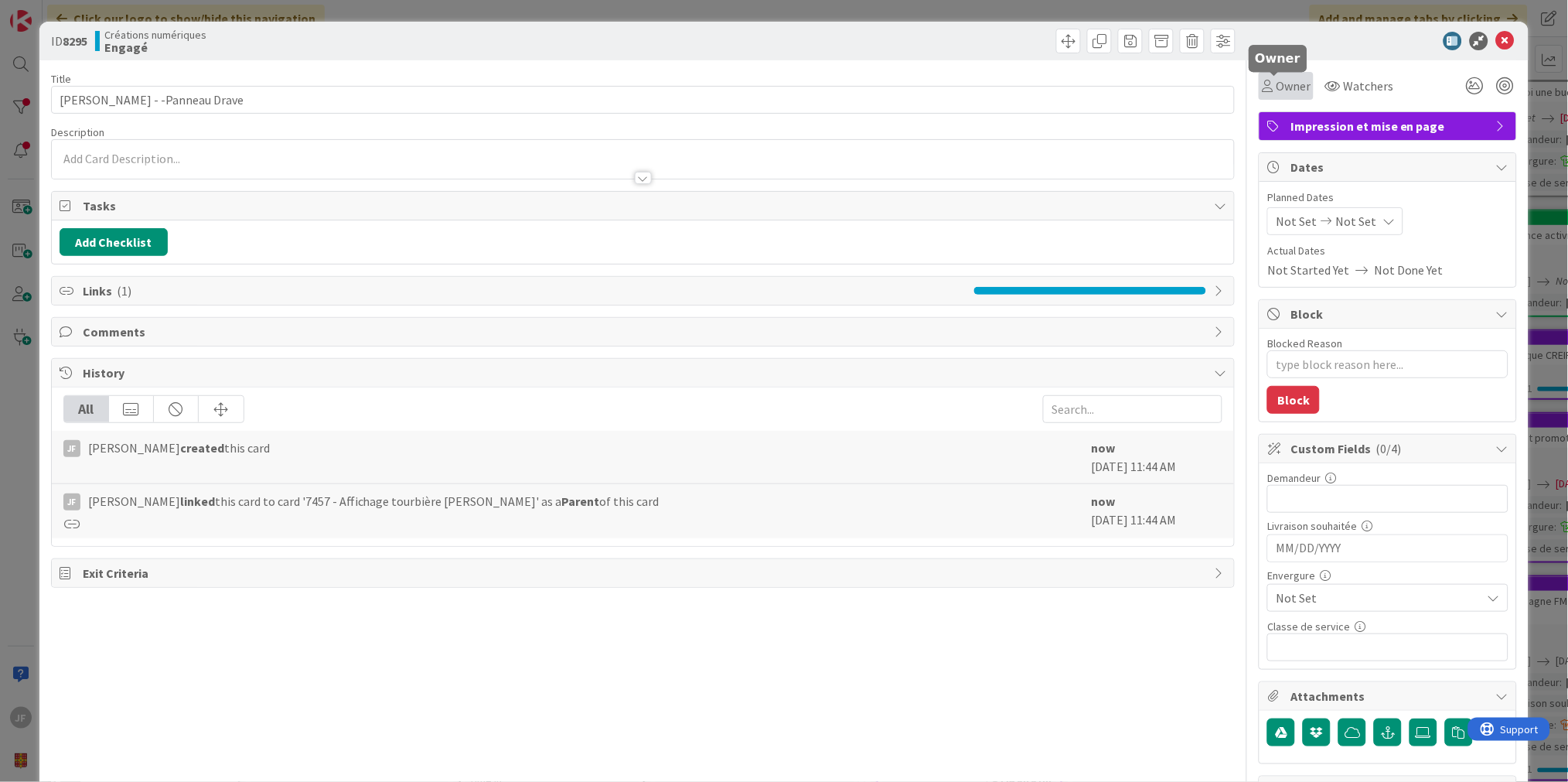
click at [1276, 78] on span "Owner" at bounding box center [1294, 86] width 35 height 19
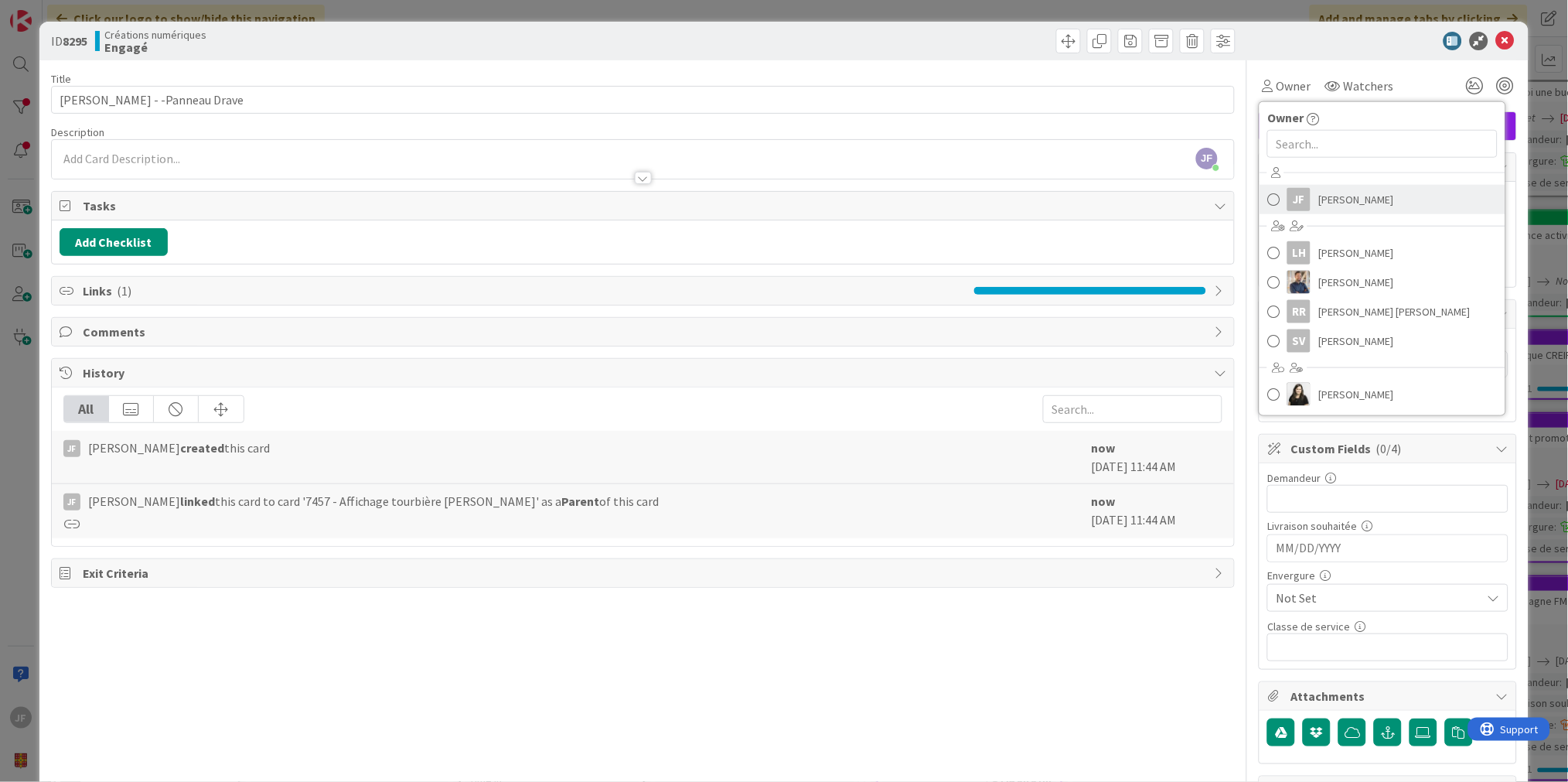
click at [1319, 194] on span "[PERSON_NAME]" at bounding box center [1356, 200] width 75 height 23
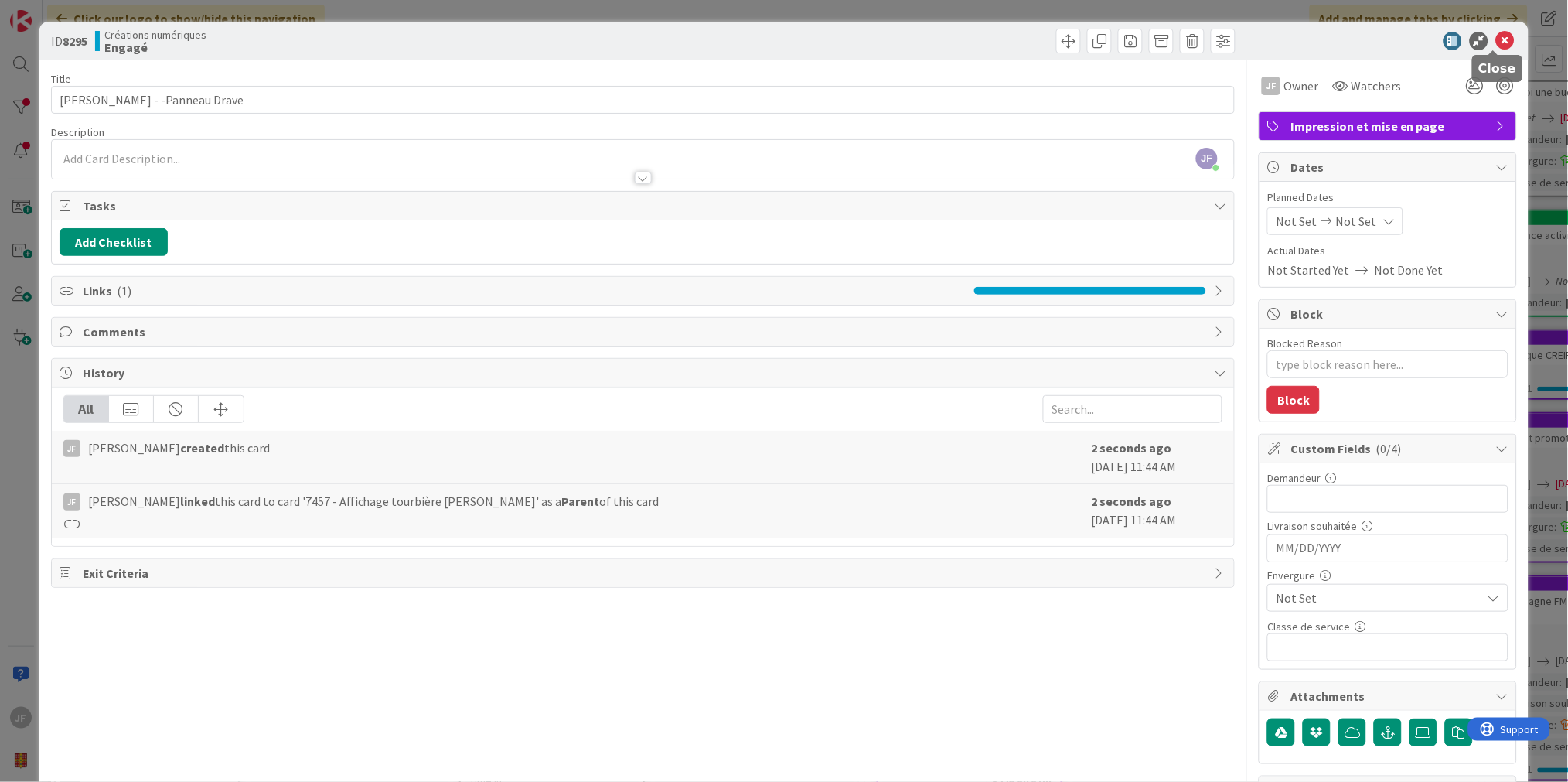
click at [1497, 35] on icon at bounding box center [1506, 41] width 18 height 19
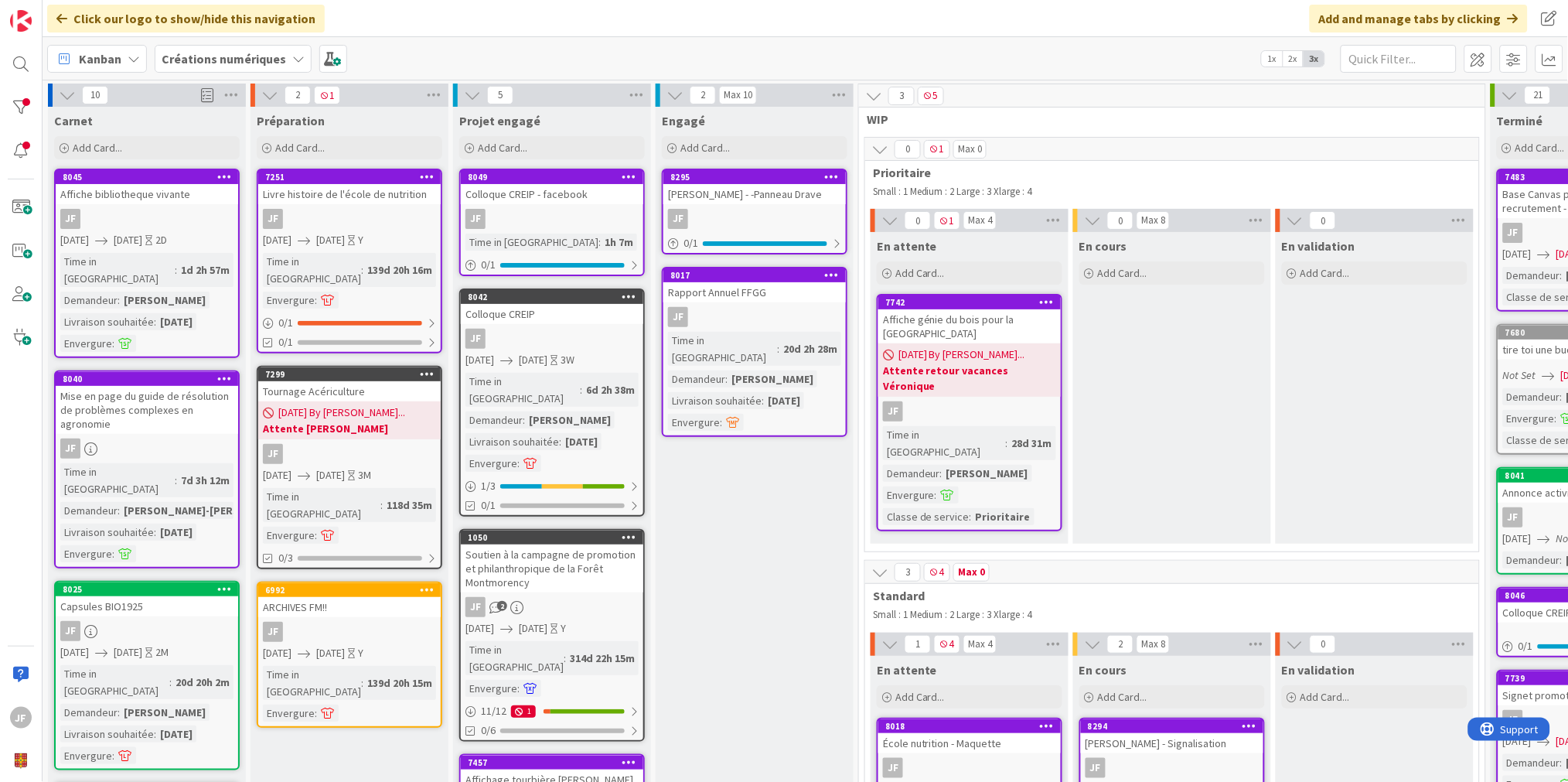
click at [672, 95] on icon at bounding box center [675, 94] width 17 height 17
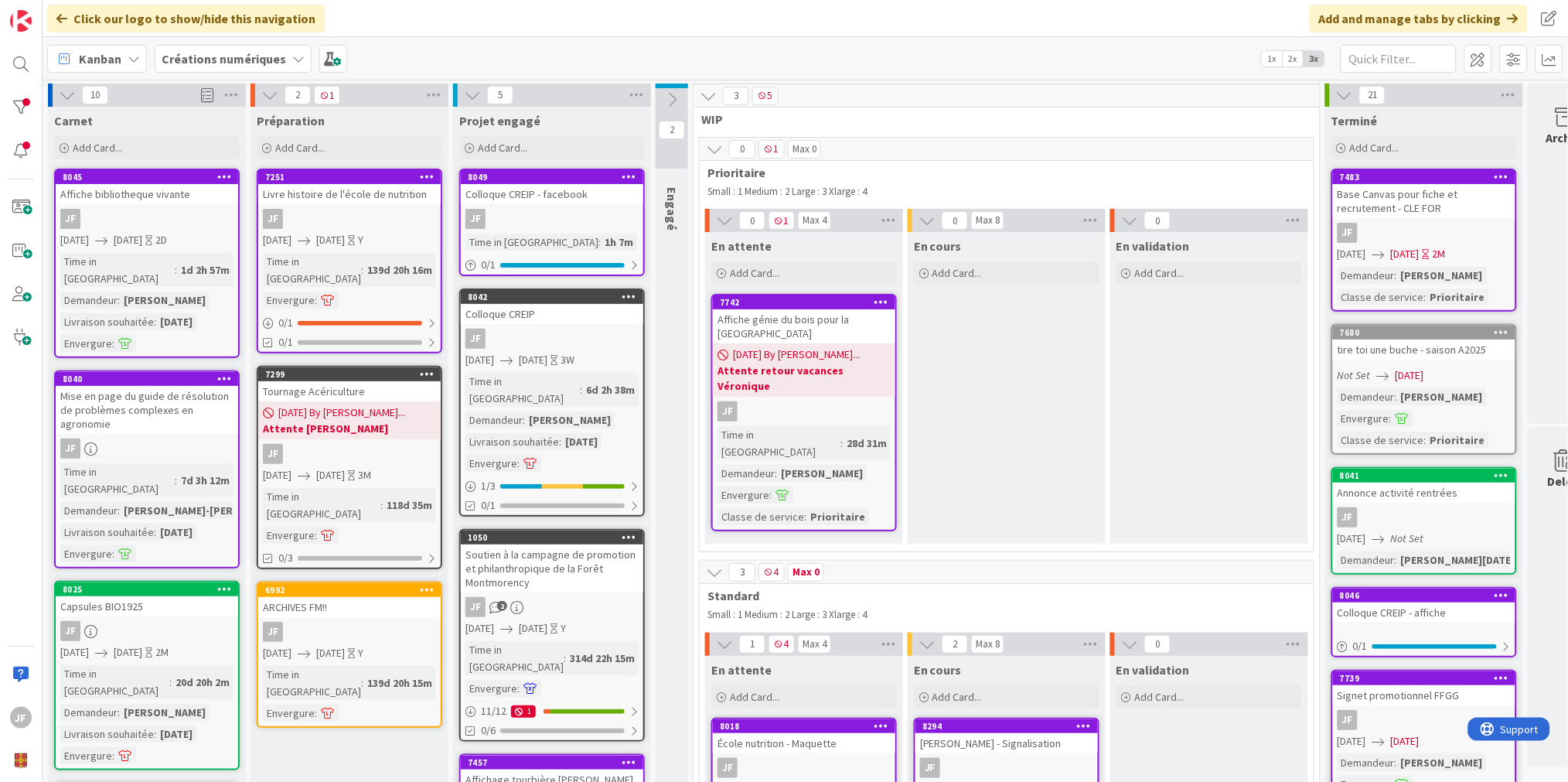
click at [672, 95] on icon at bounding box center [672, 99] width 17 height 17
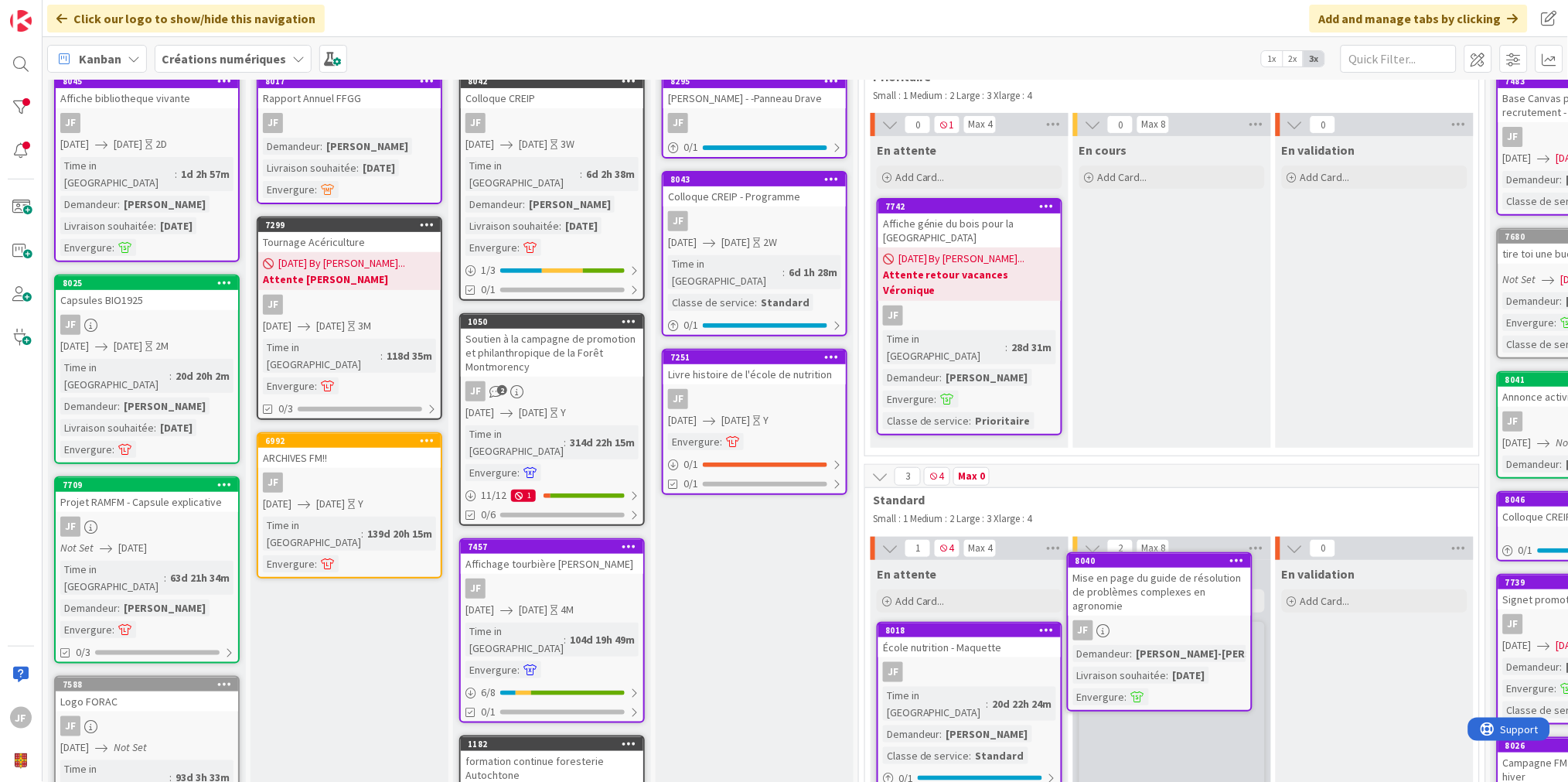
scroll to position [97, 0]
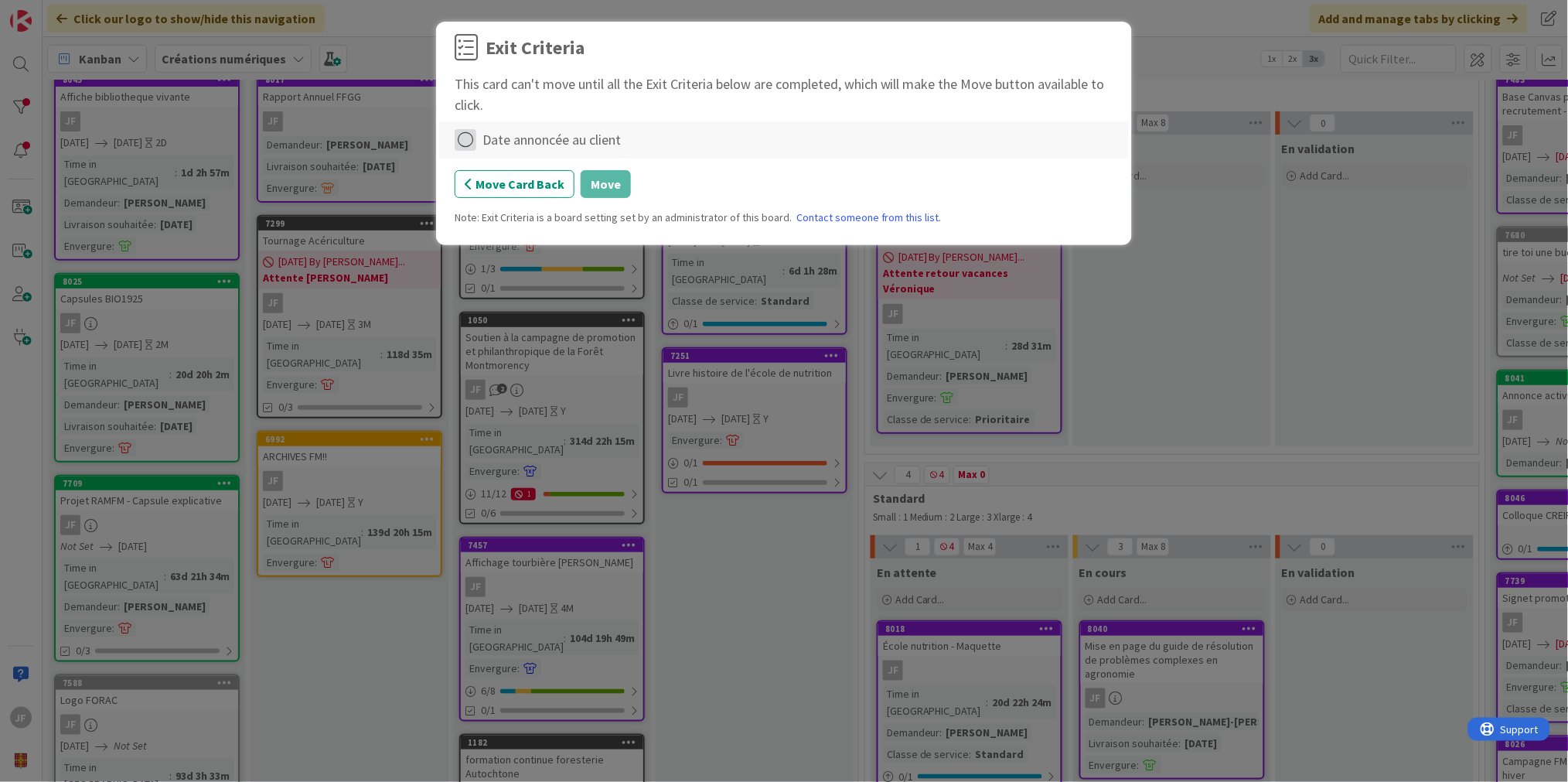
click at [467, 139] on icon at bounding box center [465, 140] width 21 height 21
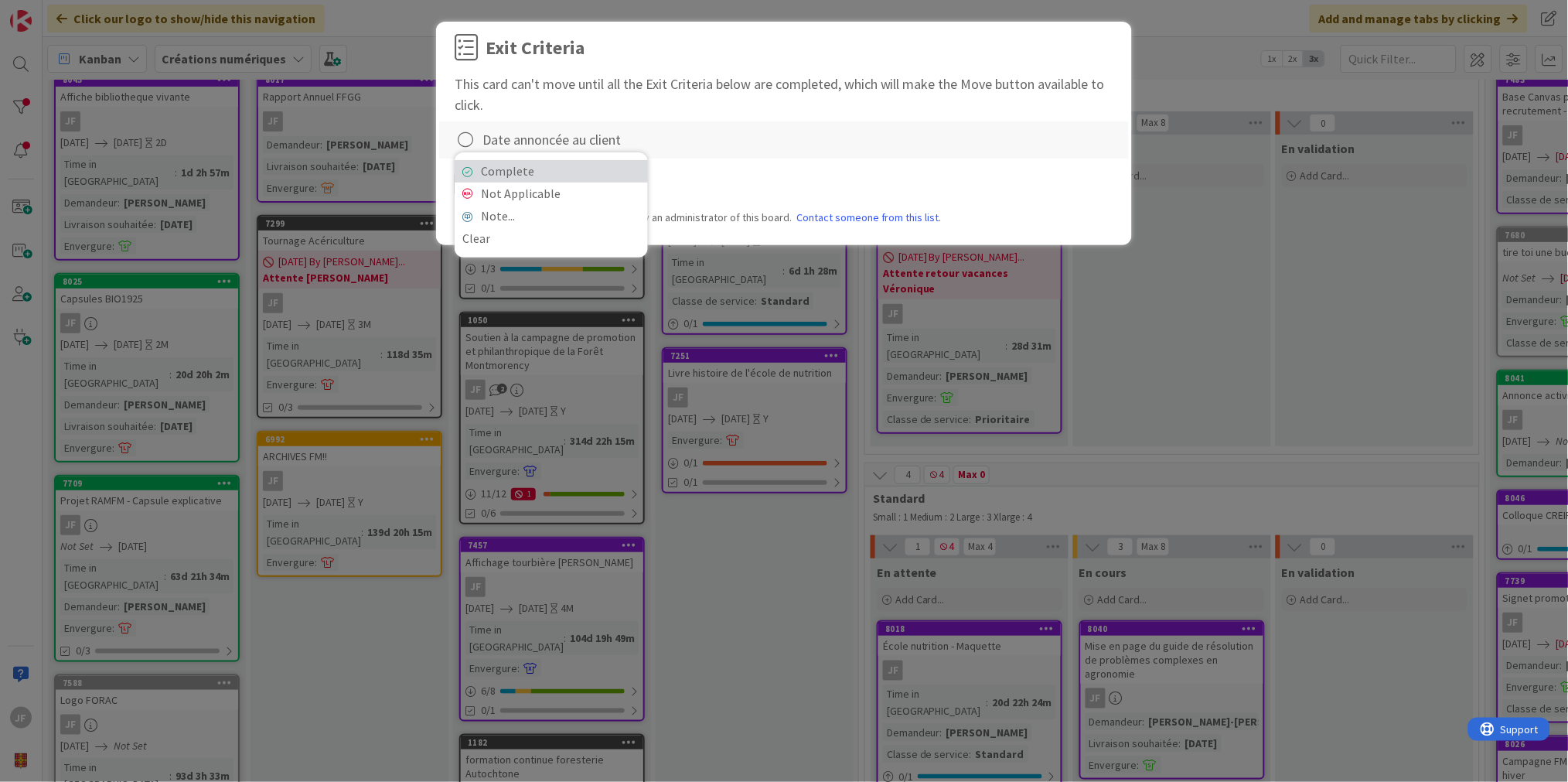
click at [525, 167] on link "Complete" at bounding box center [551, 170] width 194 height 22
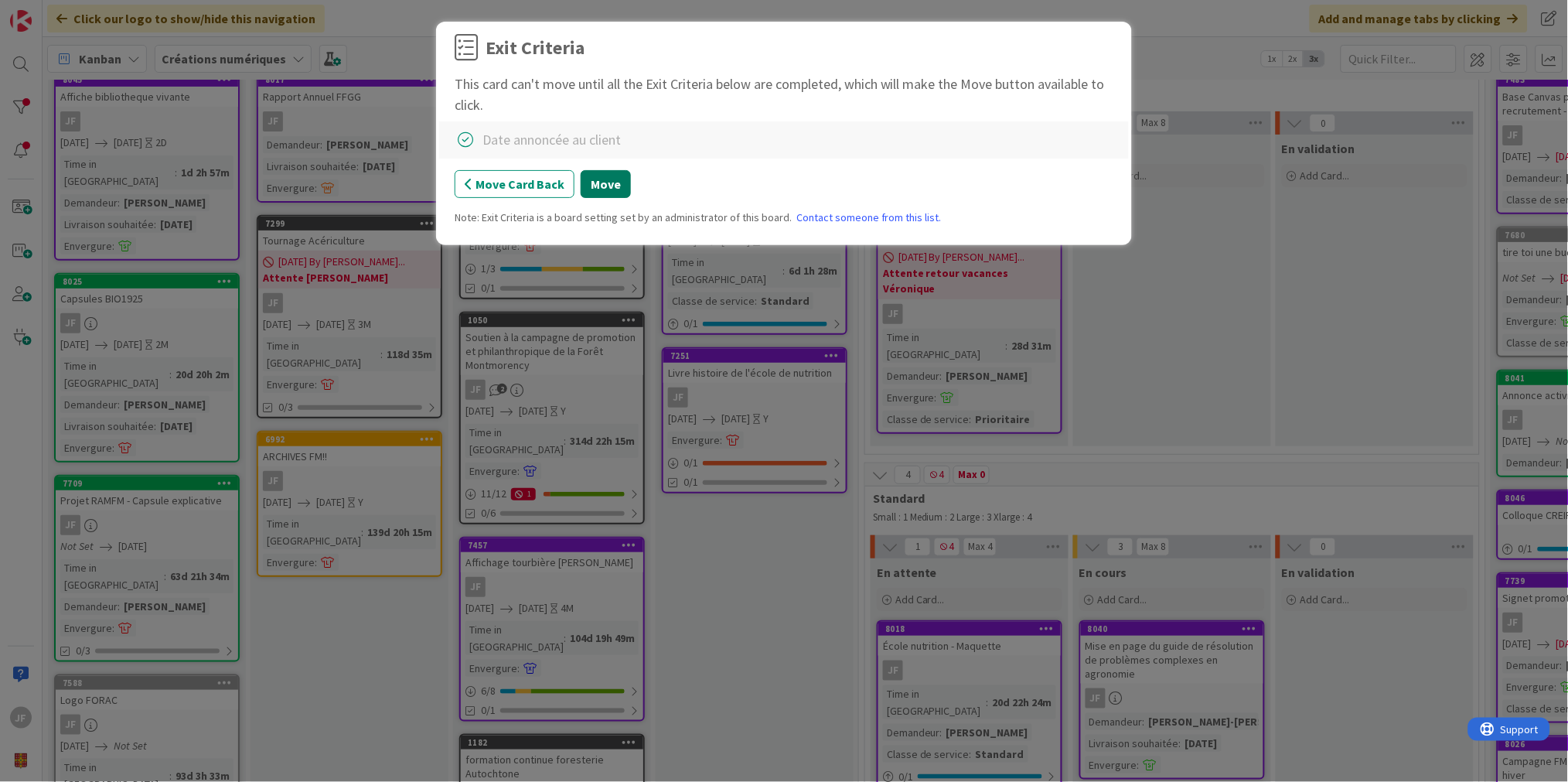
click at [605, 175] on button "Move" at bounding box center [606, 184] width 51 height 28
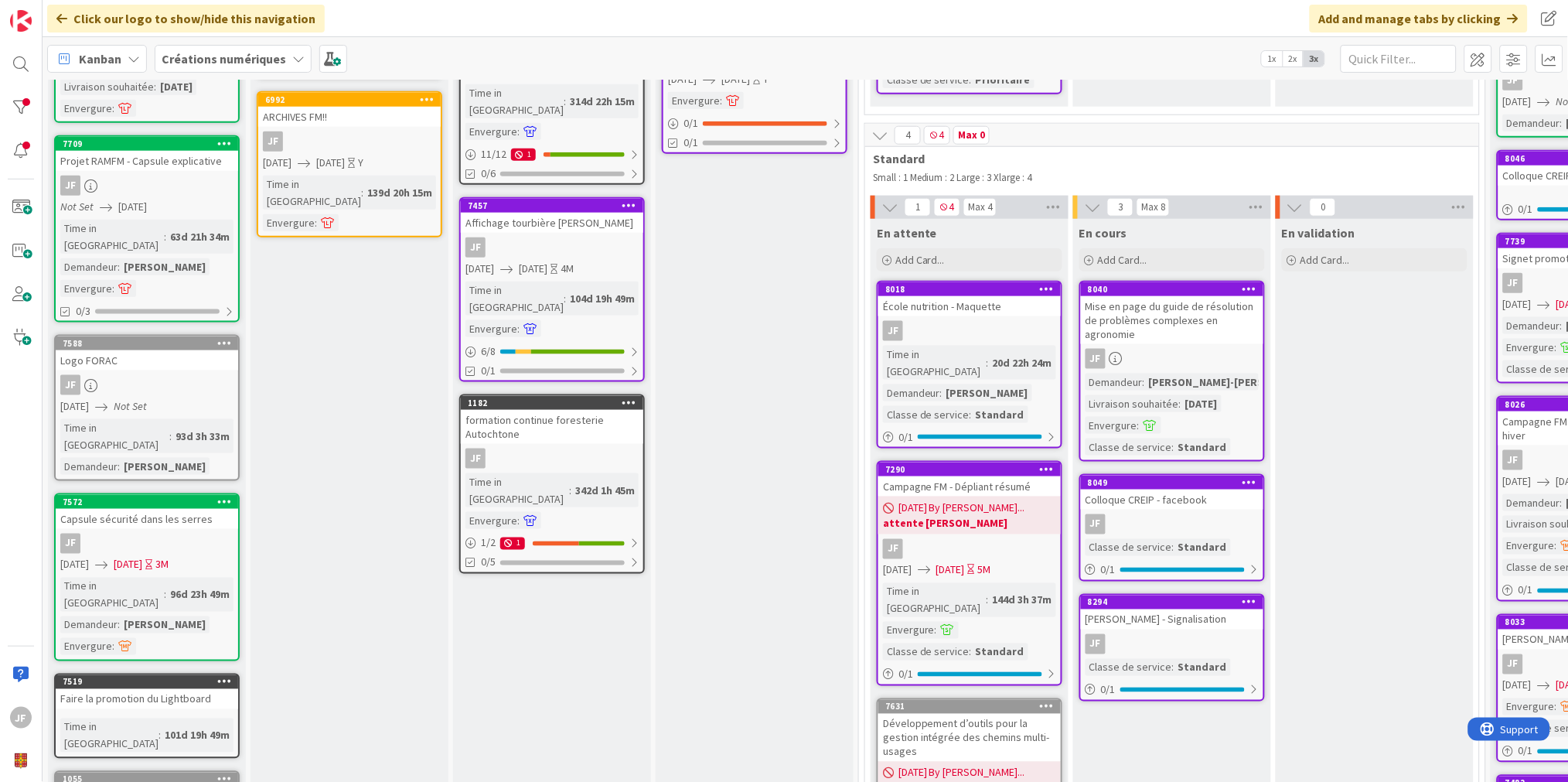
scroll to position [442, 0]
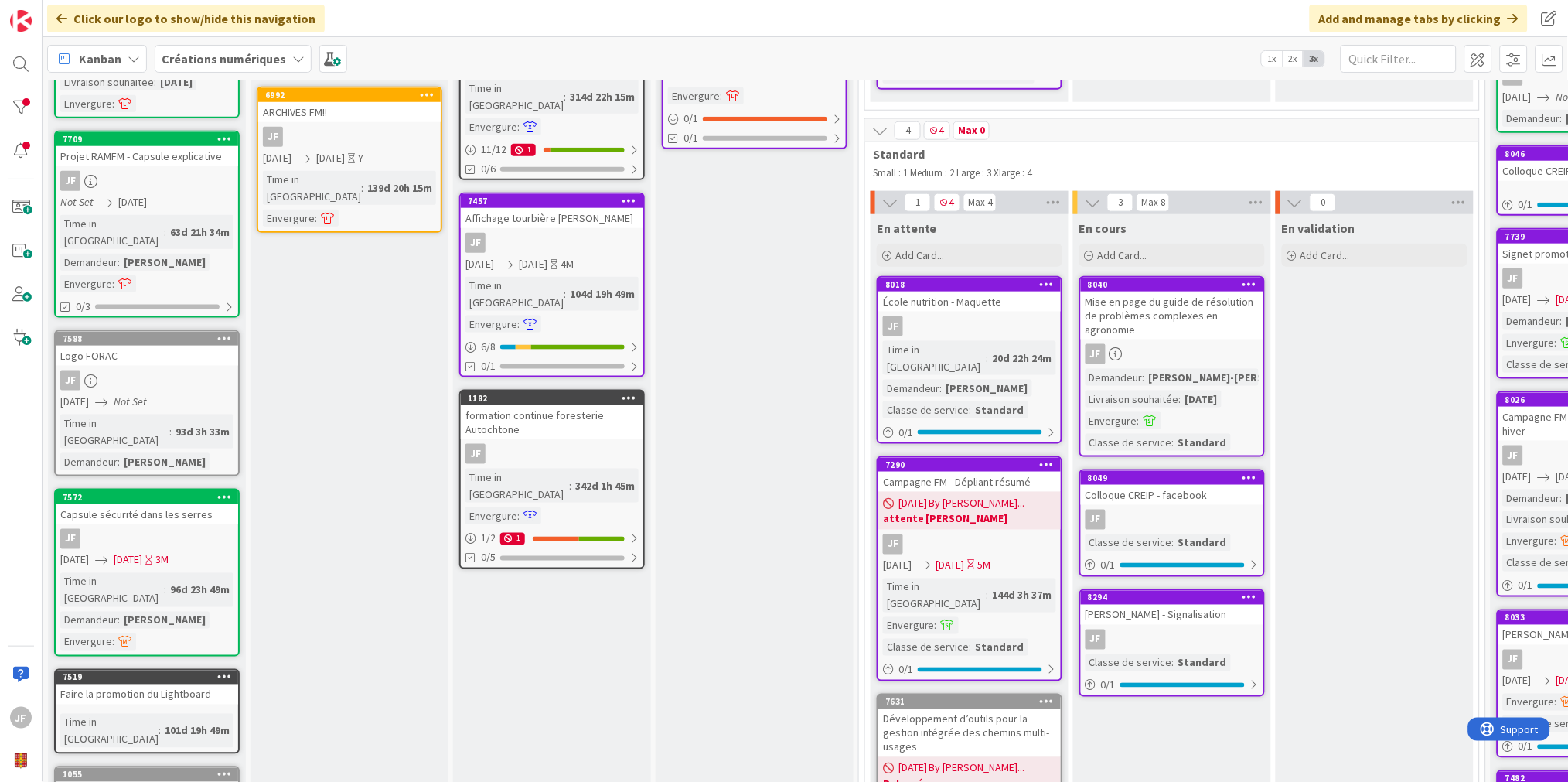
click at [129, 489] on link "7572 Capsule sécurité dans les serres JF [DATE] [DATE] 3M Time in [GEOGRAPHIC_D…" at bounding box center [147, 573] width 186 height 168
type textarea "x"
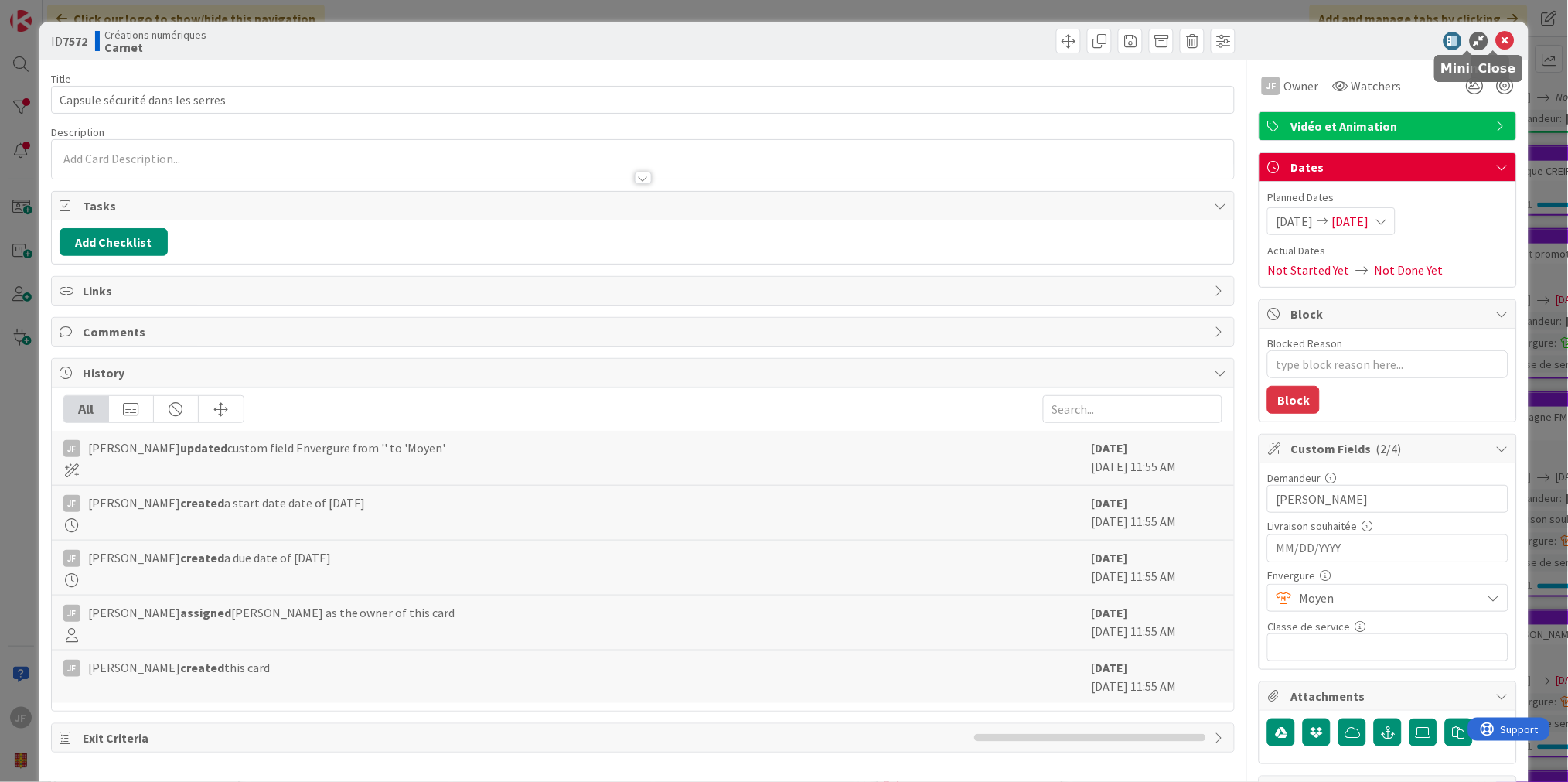
click at [1497, 40] on icon at bounding box center [1506, 41] width 18 height 19
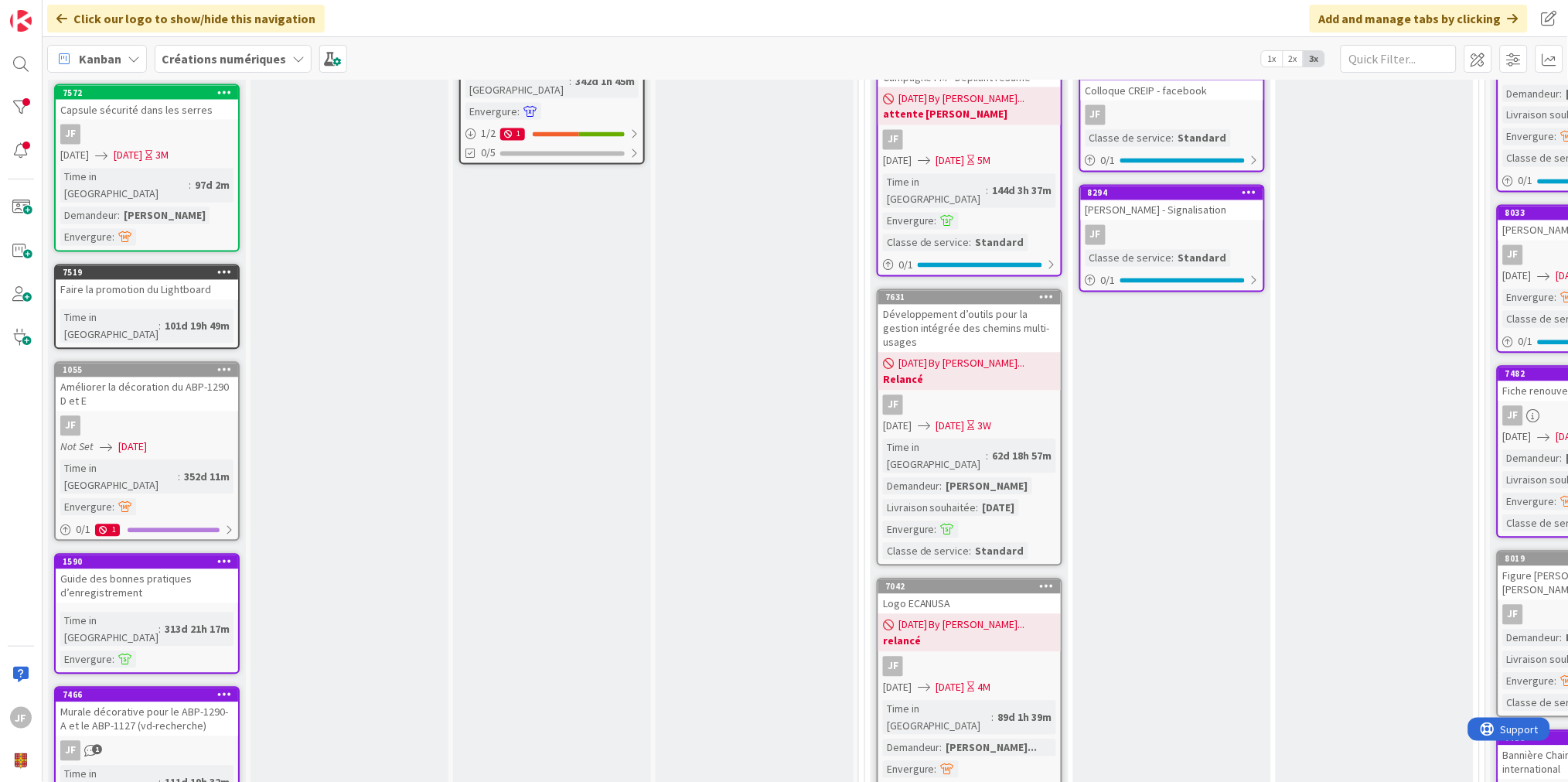
scroll to position [872, 0]
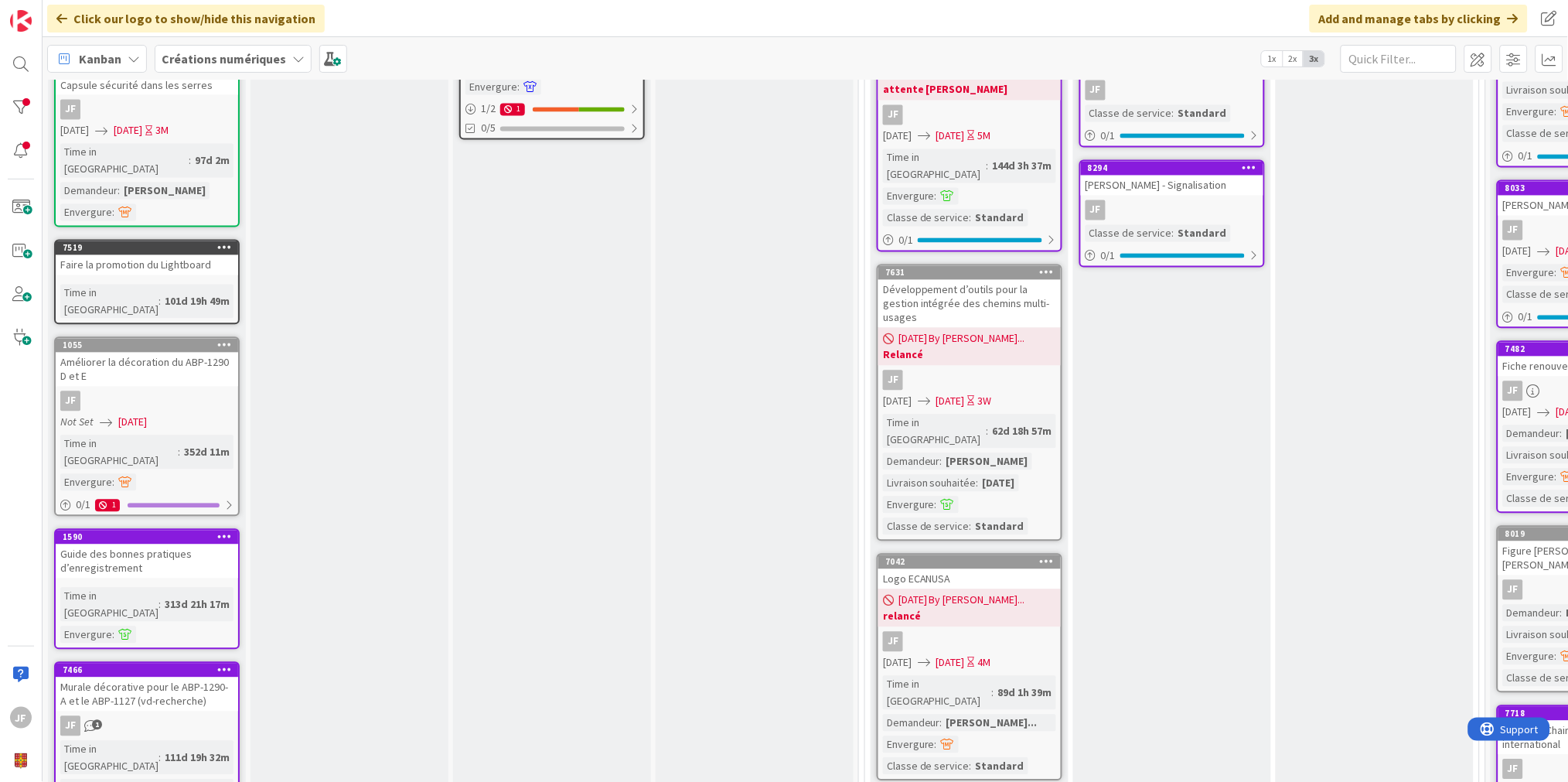
click at [227, 532] on icon at bounding box center [224, 537] width 15 height 11
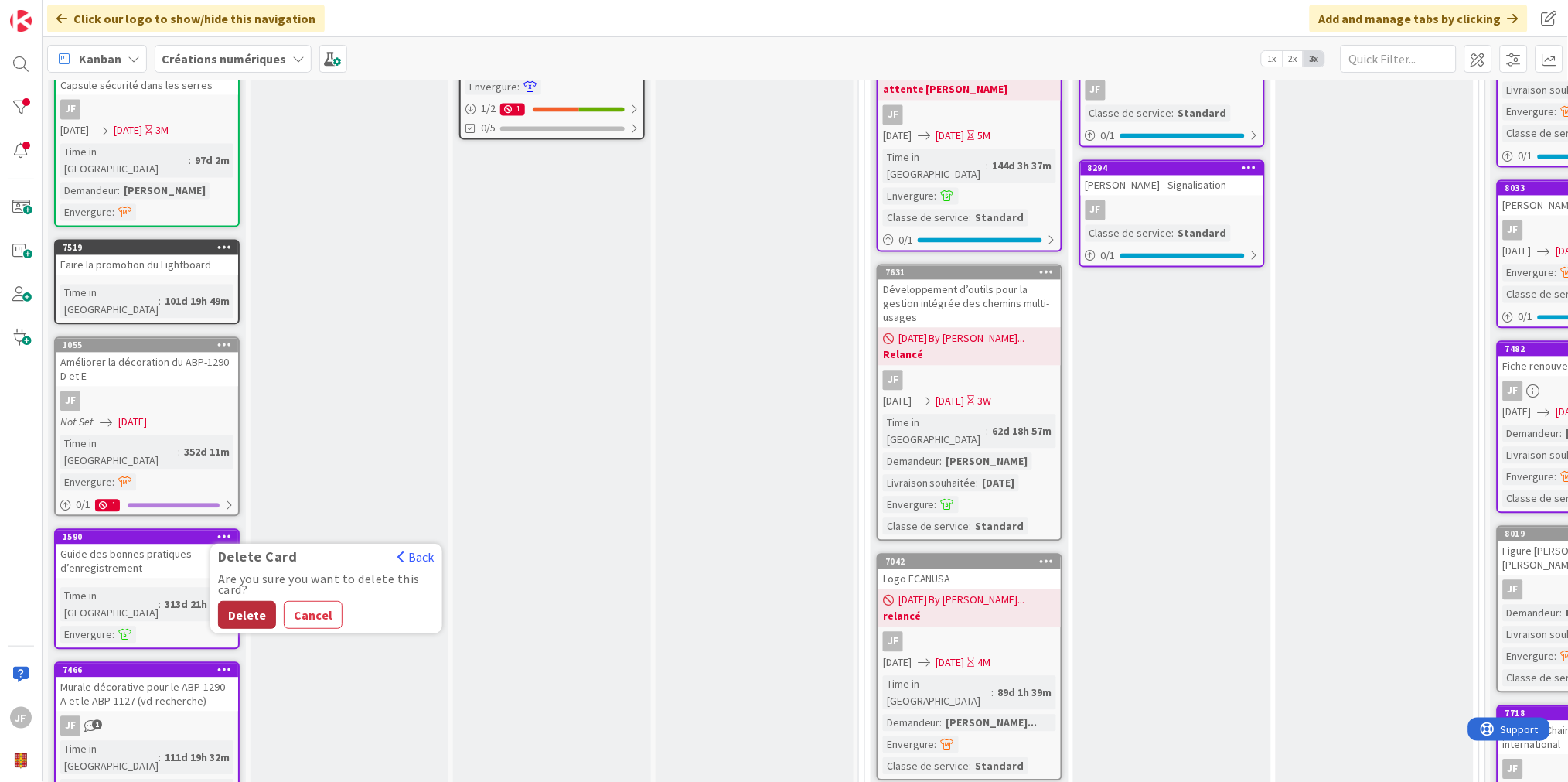
click at [253, 602] on button "Delete" at bounding box center [247, 615] width 58 height 28
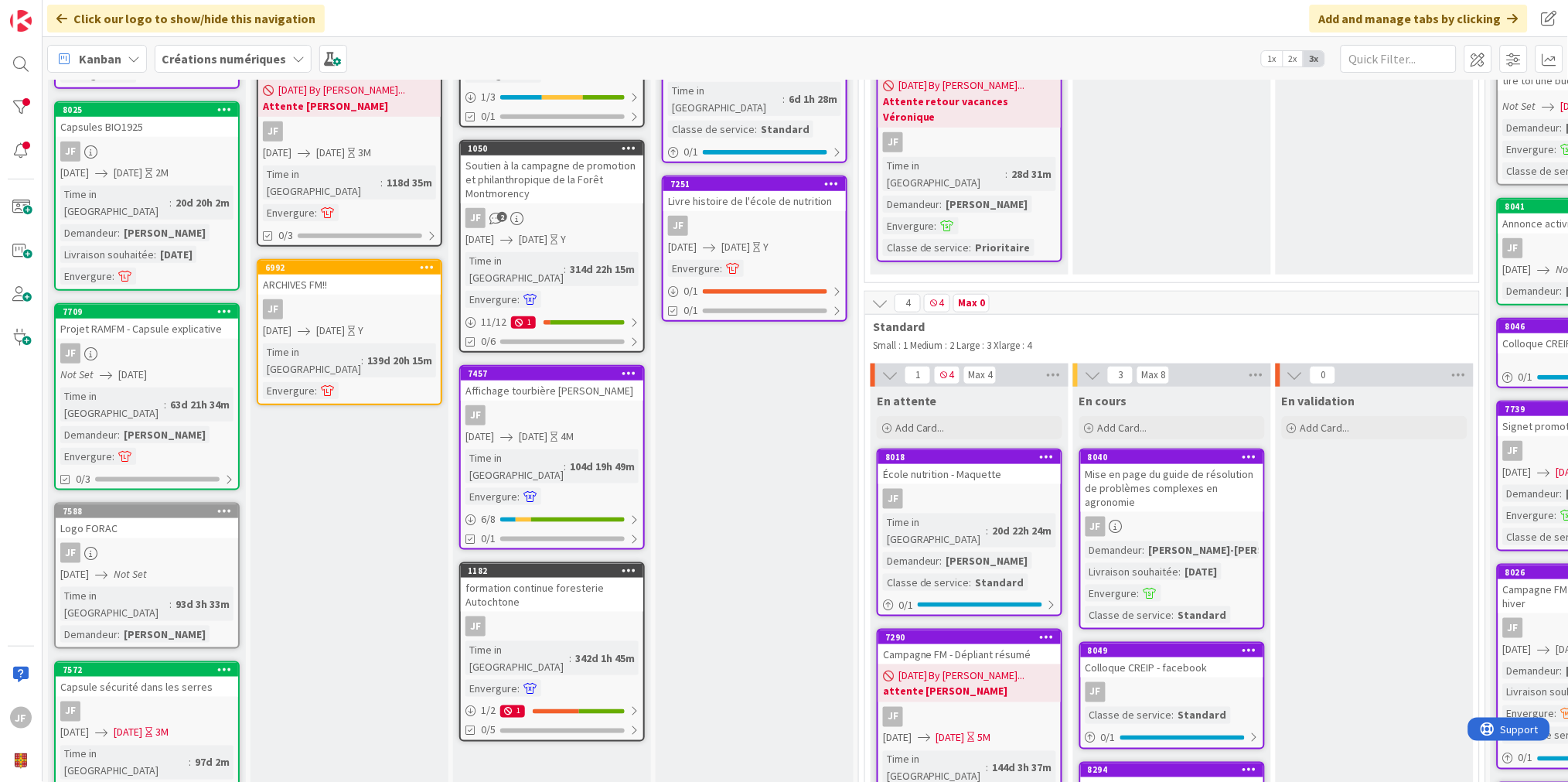
scroll to position [356, 0]
